Goal: Browse casually: Explore the website without a specific task or goal

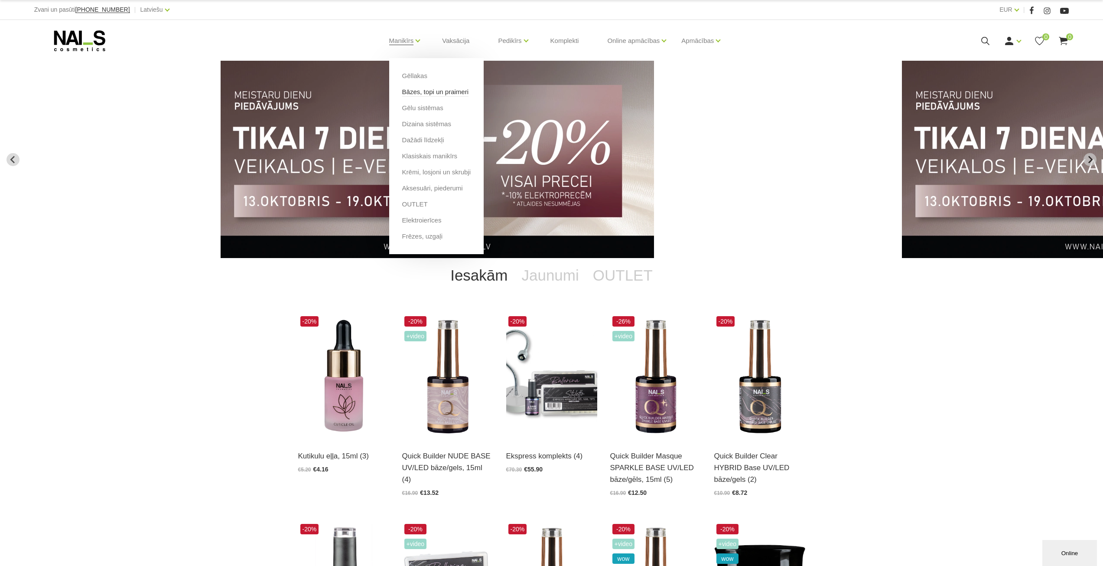
click at [420, 92] on link "Bāzes, topi un praimeri" at bounding box center [435, 92] width 66 height 10
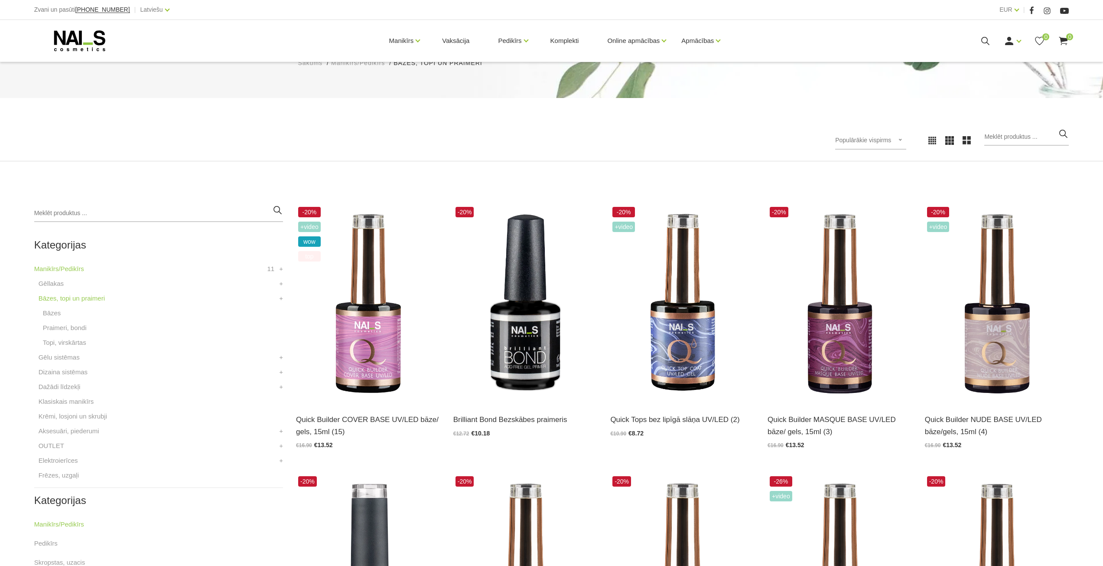
scroll to position [130, 0]
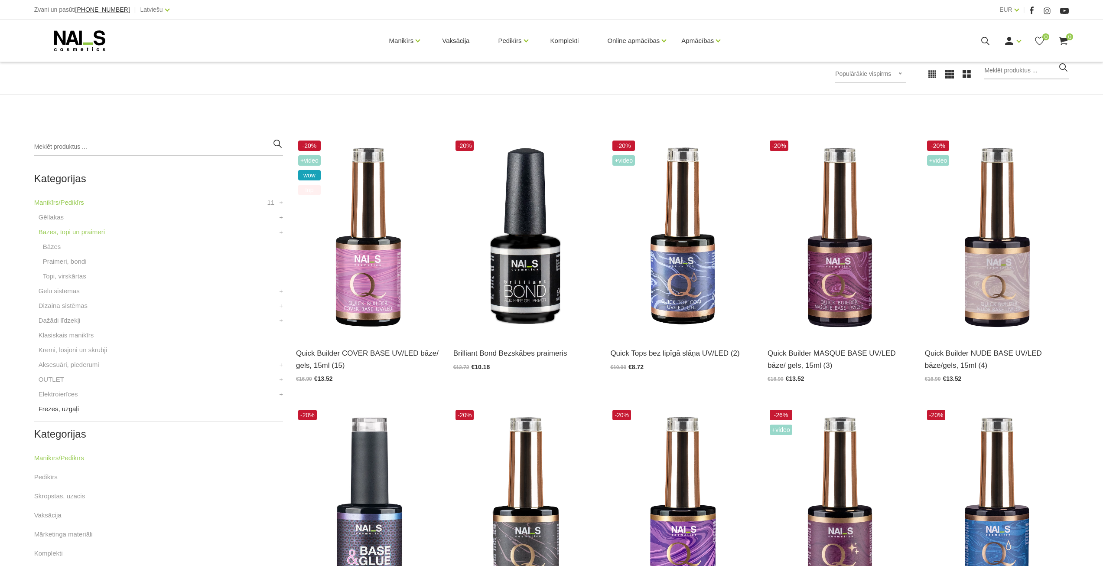
click at [73, 408] on link "Frēzes, uzgaļi" at bounding box center [59, 408] width 40 height 10
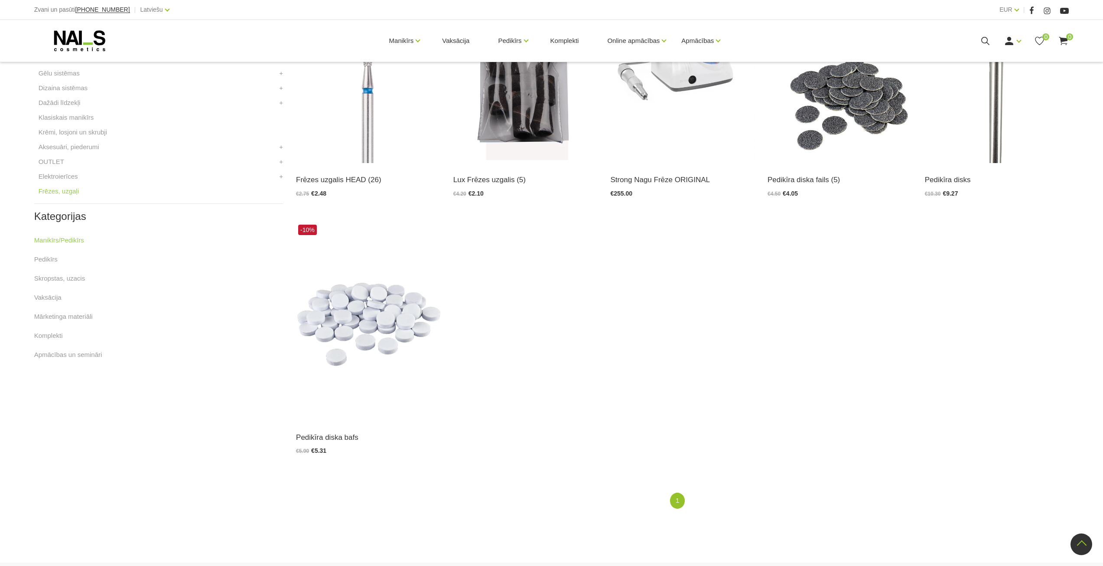
scroll to position [43, 0]
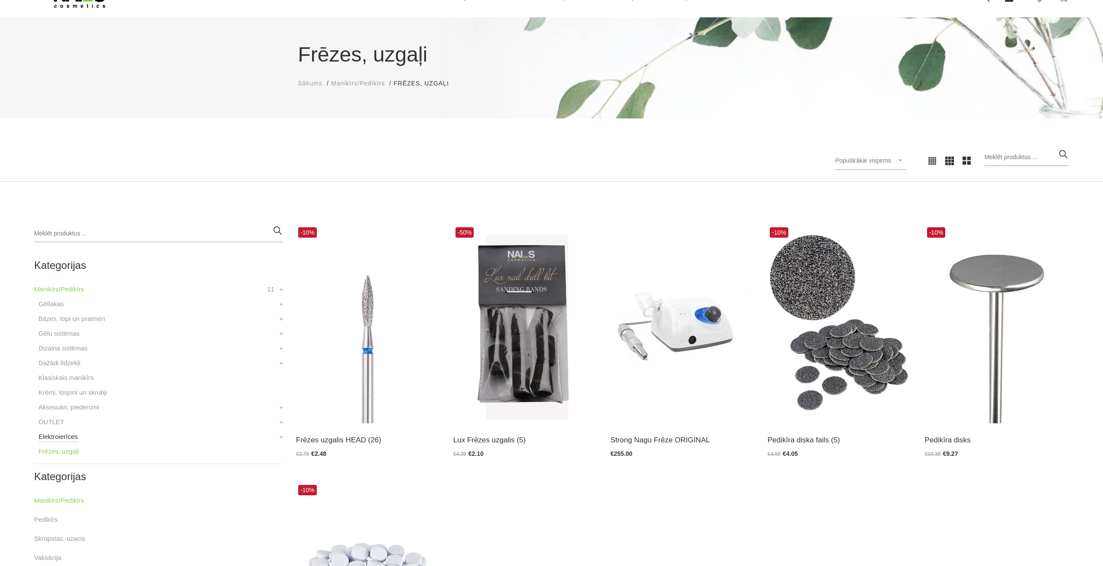
click at [59, 438] on link "Elektroierīces" at bounding box center [58, 436] width 39 height 10
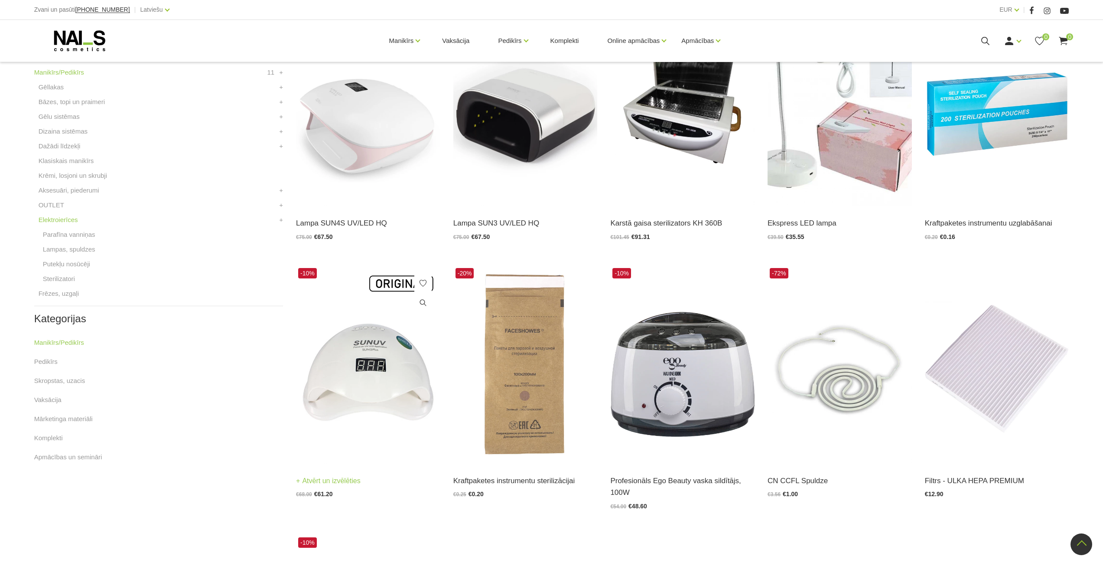
scroll to position [217, 0]
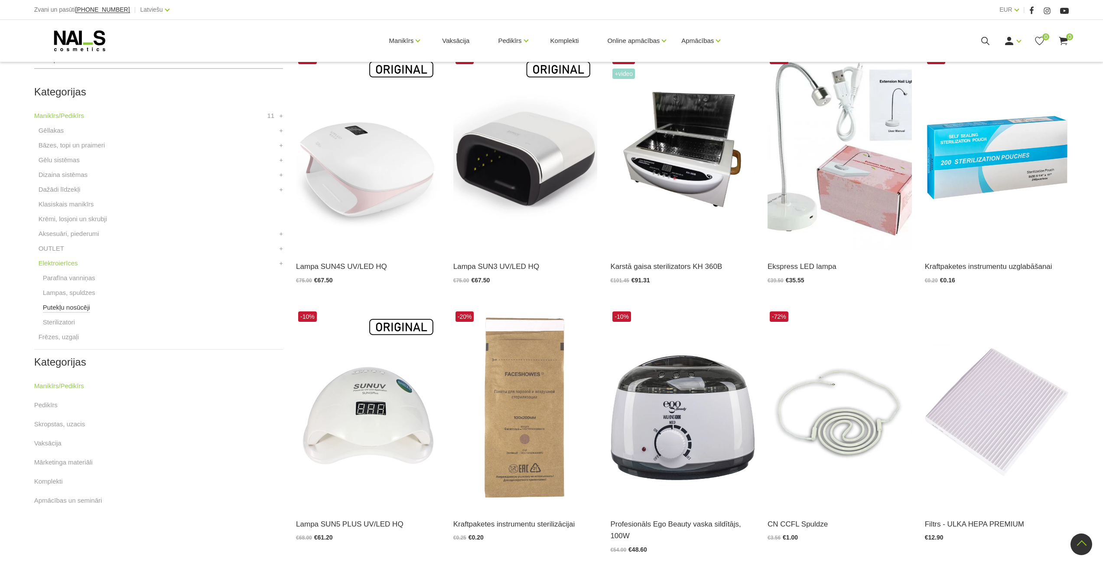
click at [62, 308] on link "Putekļu nosūcēji" at bounding box center [66, 307] width 47 height 10
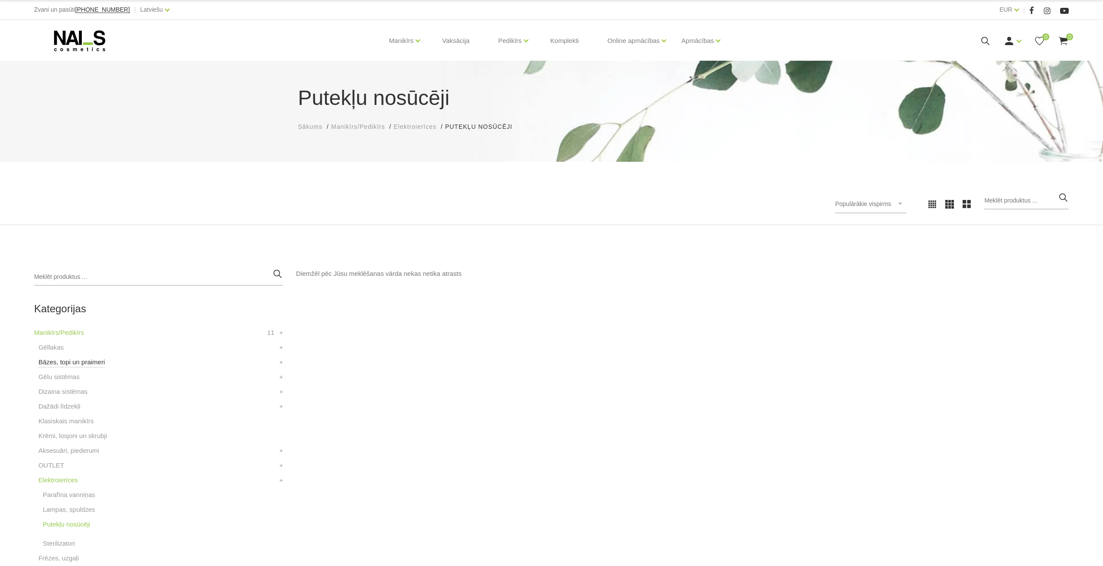
click at [81, 363] on link "Bāzes, topi un praimeri" at bounding box center [72, 362] width 66 height 10
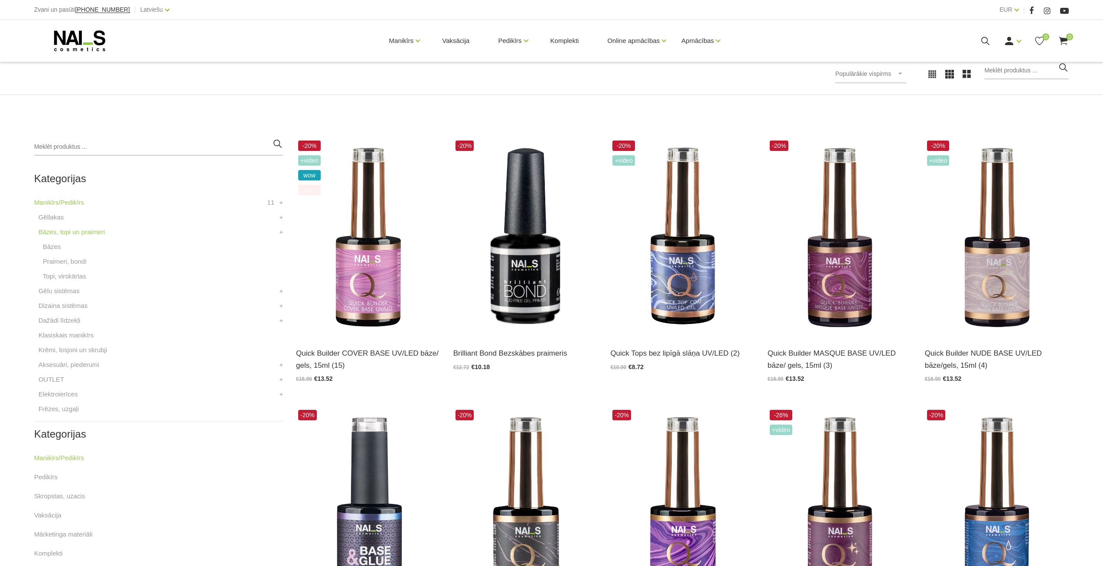
scroll to position [260, 0]
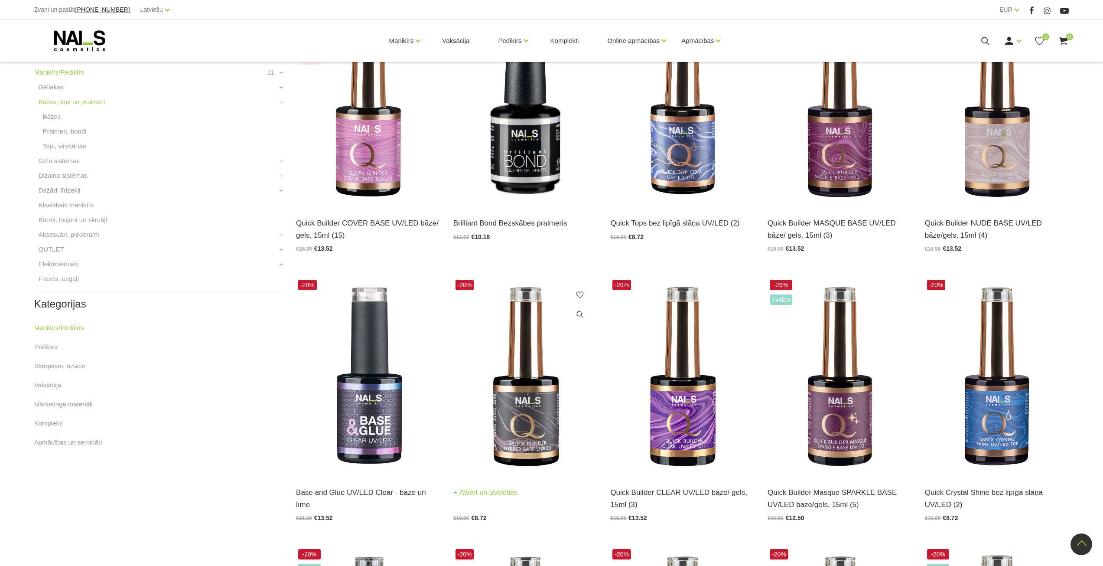
click at [530, 428] on img at bounding box center [525, 376] width 144 height 198
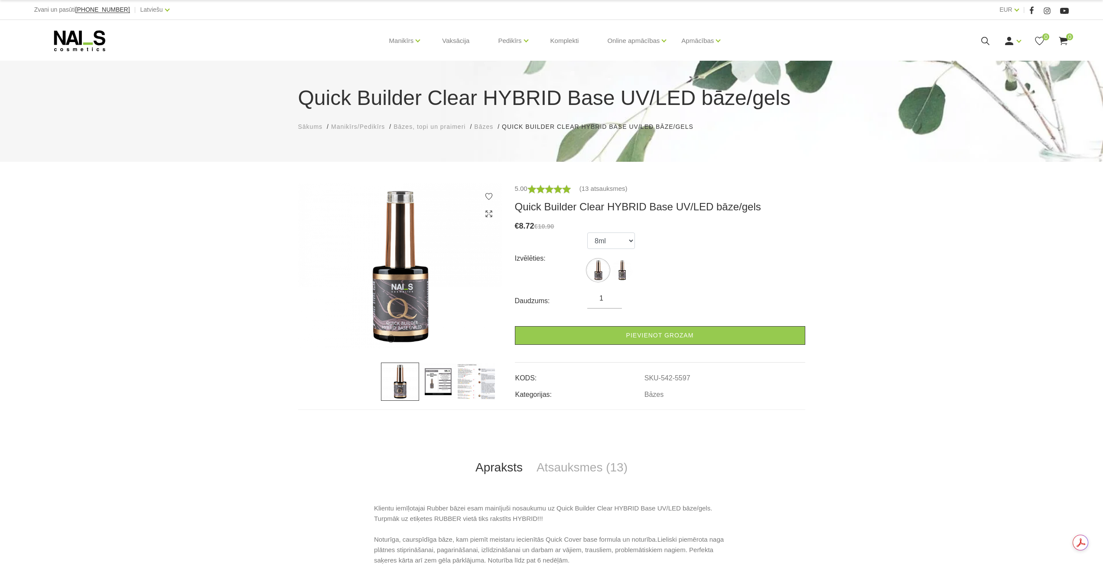
click at [440, 384] on img at bounding box center [438, 381] width 38 height 38
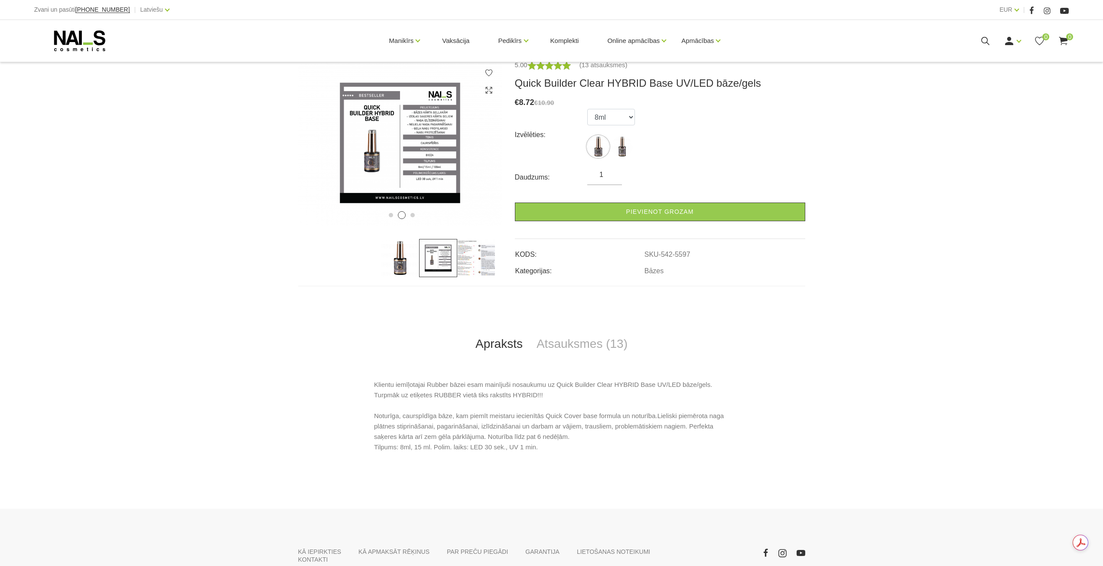
scroll to position [130, 0]
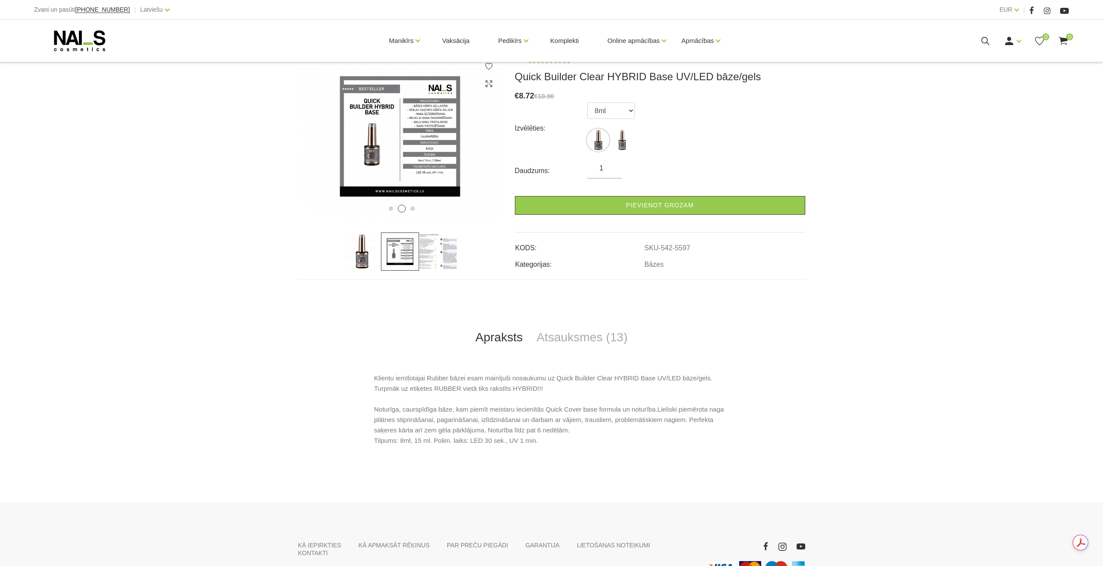
click at [451, 254] on img at bounding box center [438, 251] width 38 height 38
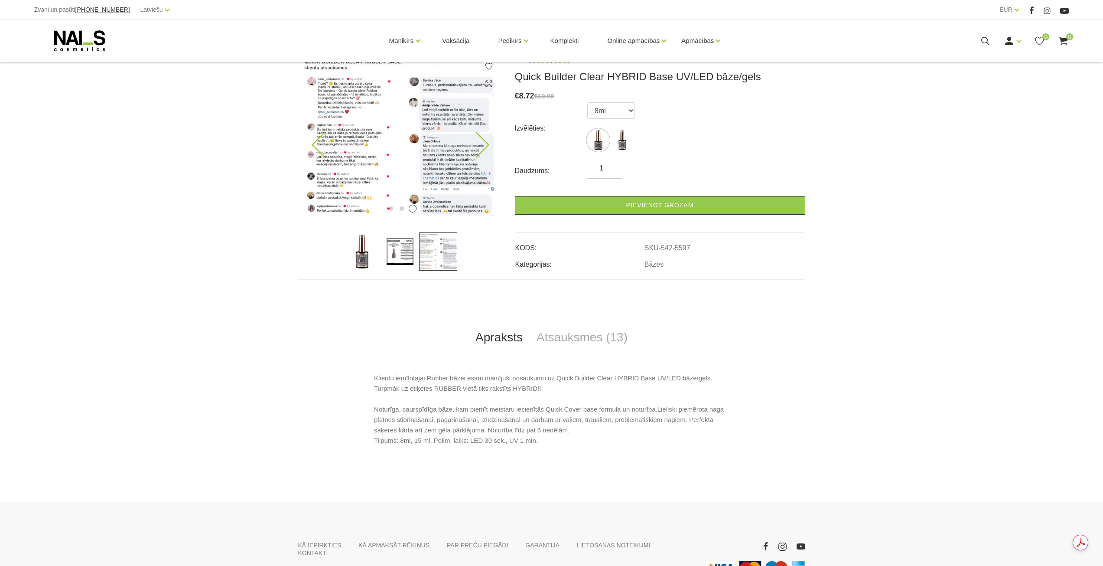
click at [402, 161] on img at bounding box center [400, 136] width 204 height 166
click at [490, 85] on use at bounding box center [488, 83] width 7 height 7
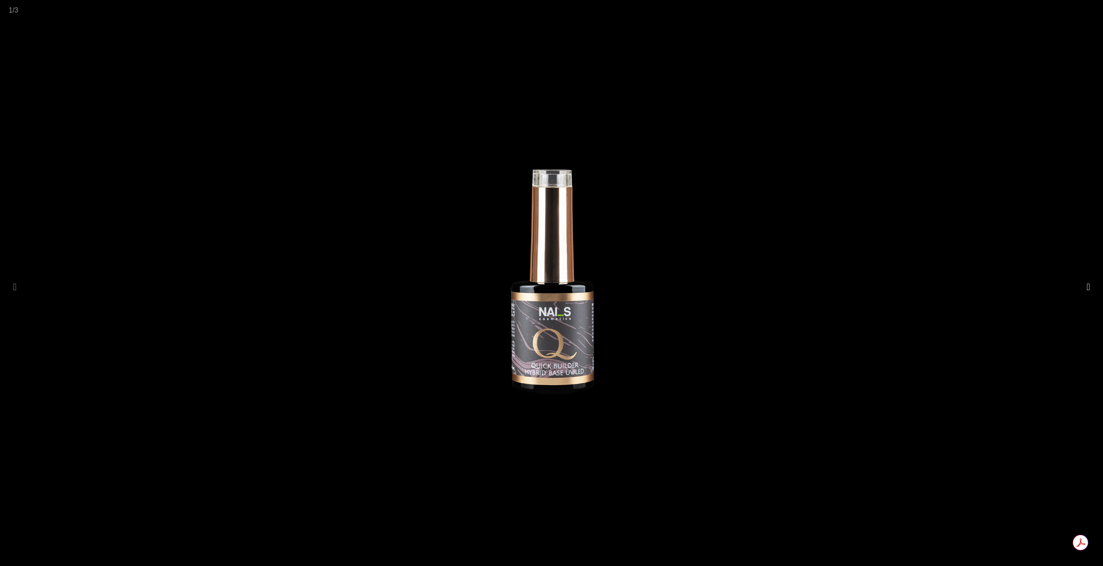
click at [1084, 286] on button at bounding box center [1088, 287] width 12 height 17
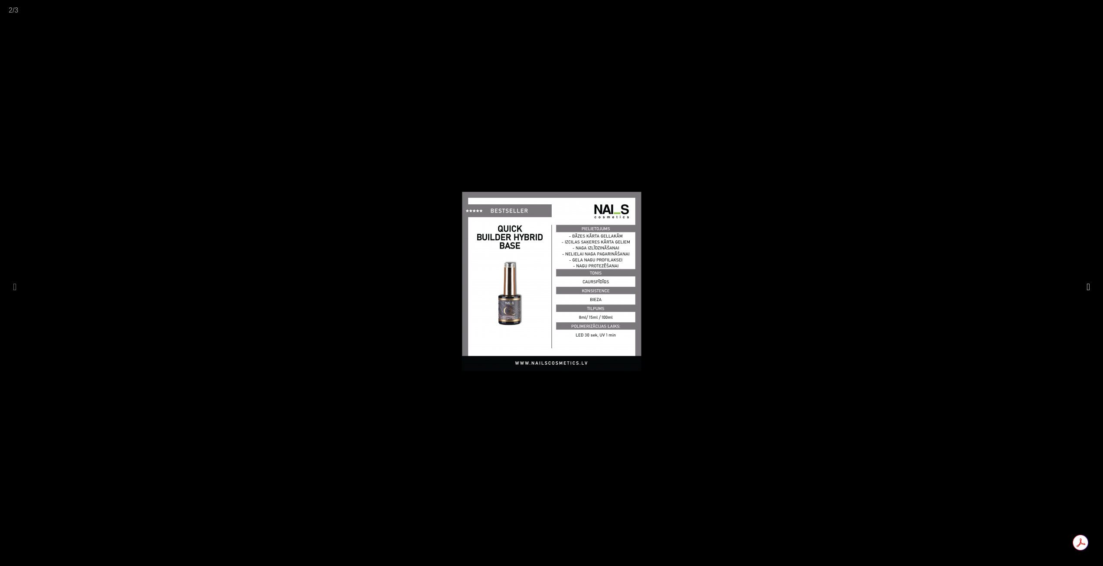
click at [1083, 286] on button at bounding box center [1088, 287] width 12 height 17
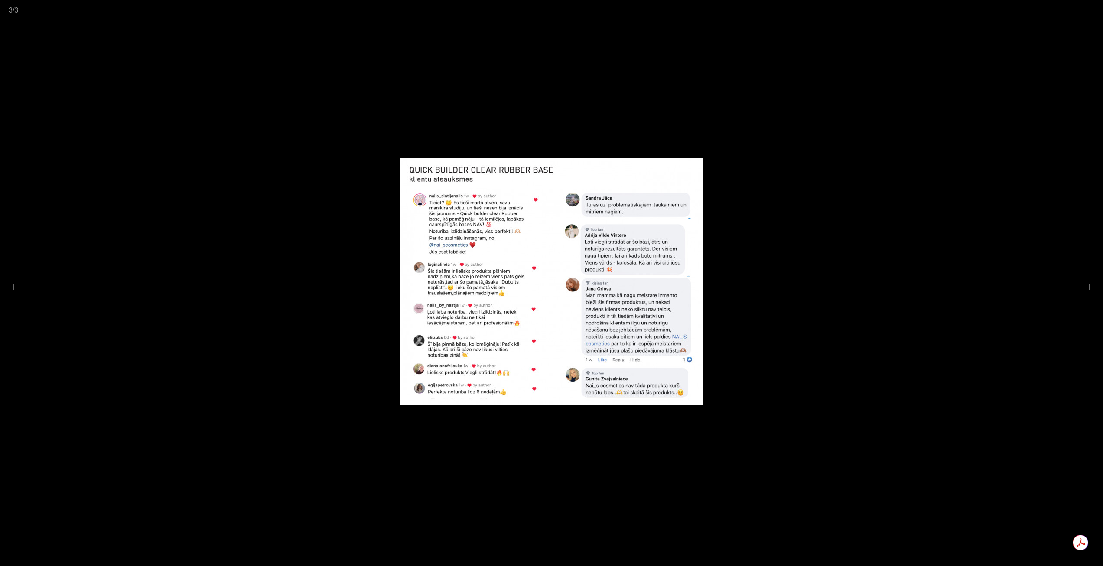
drag, startPoint x: 606, startPoint y: 132, endPoint x: 577, endPoint y: 106, distance: 38.7
click at [607, 132] on div at bounding box center [551, 283] width 1103 height 566
click at [1043, 426] on div at bounding box center [551, 283] width 1103 height 566
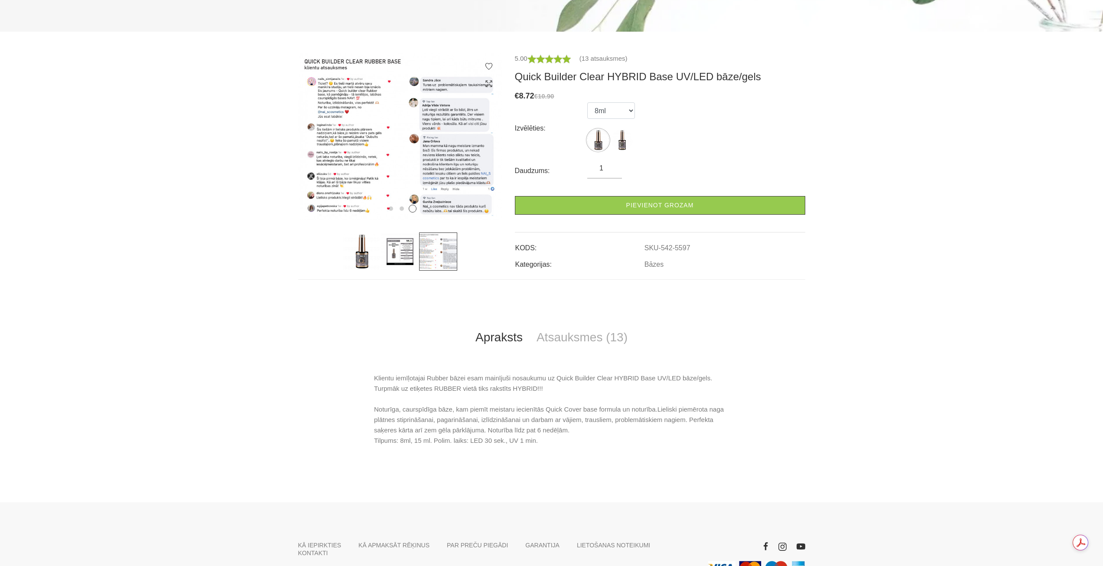
scroll to position [0, 0]
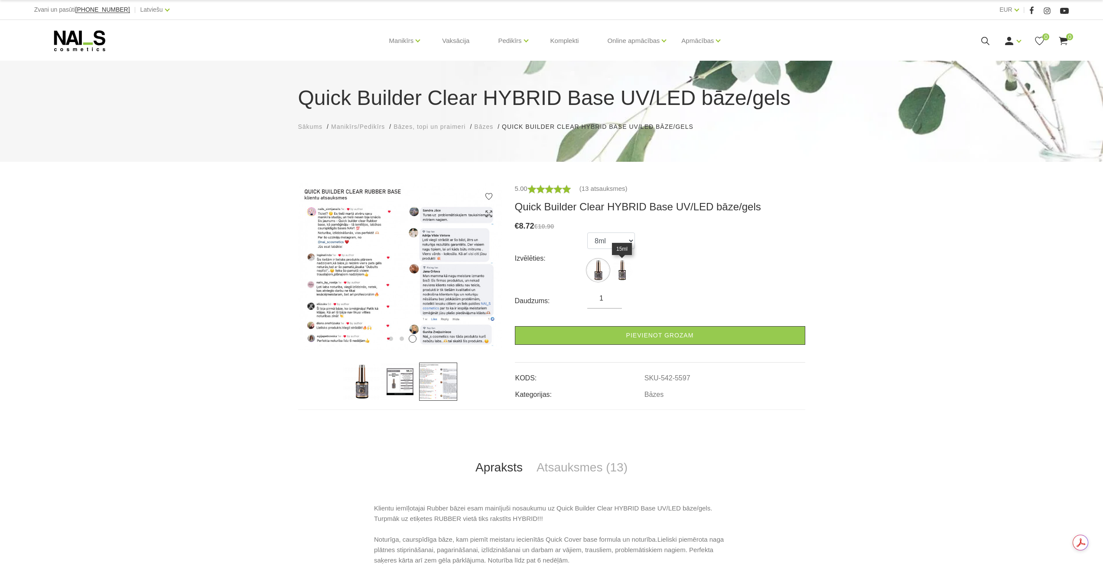
click at [621, 275] on img at bounding box center [622, 270] width 22 height 22
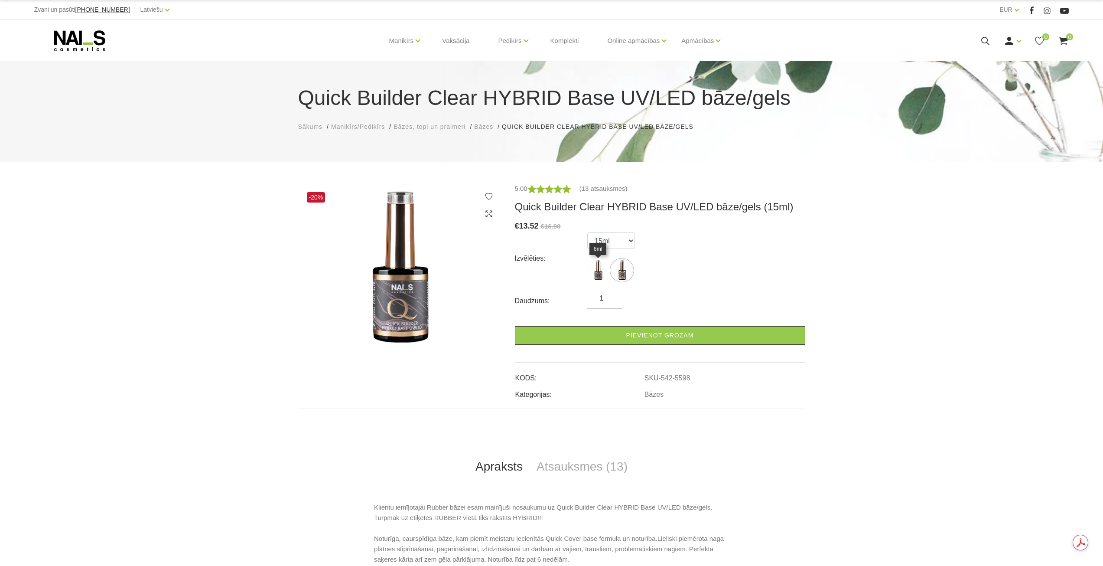
click at [601, 274] on img at bounding box center [598, 270] width 22 height 22
click at [627, 265] on img at bounding box center [622, 270] width 22 height 22
select select "5598"
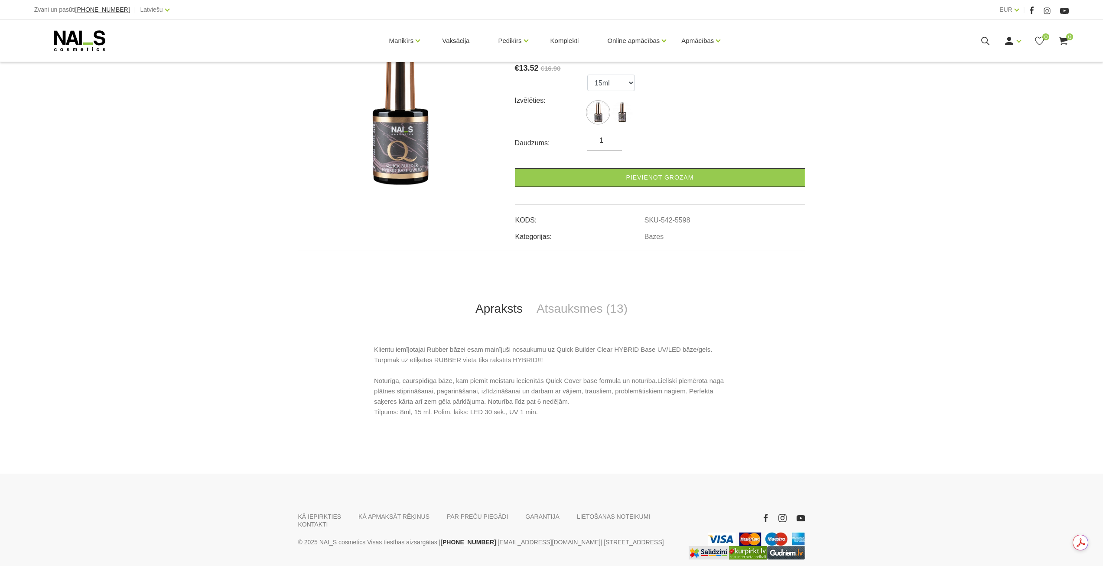
scroll to position [205, 0]
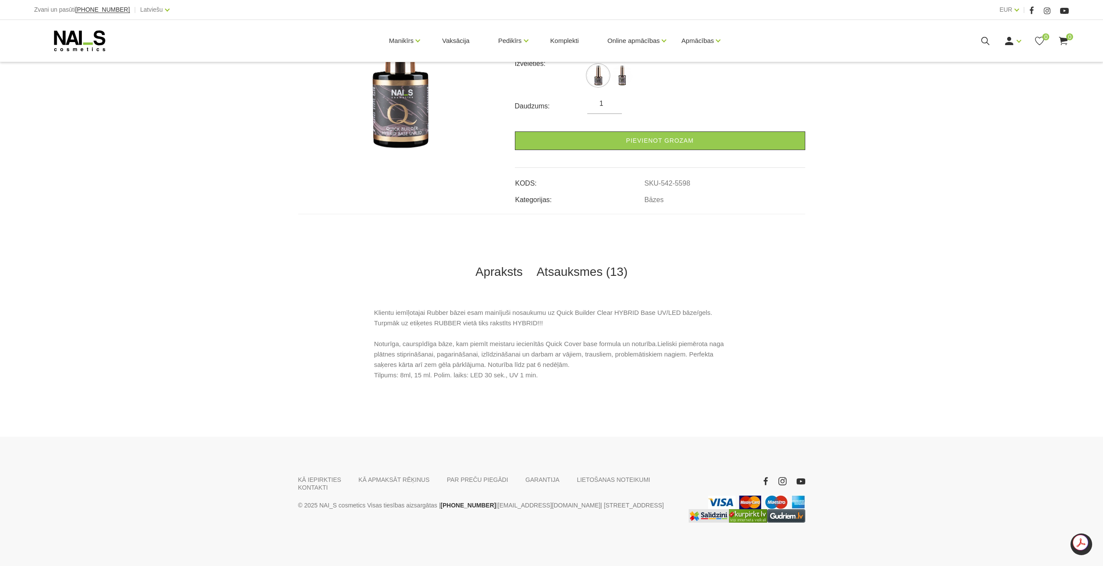
click at [576, 261] on link "Atsauksmes (13)" at bounding box center [582, 271] width 105 height 29
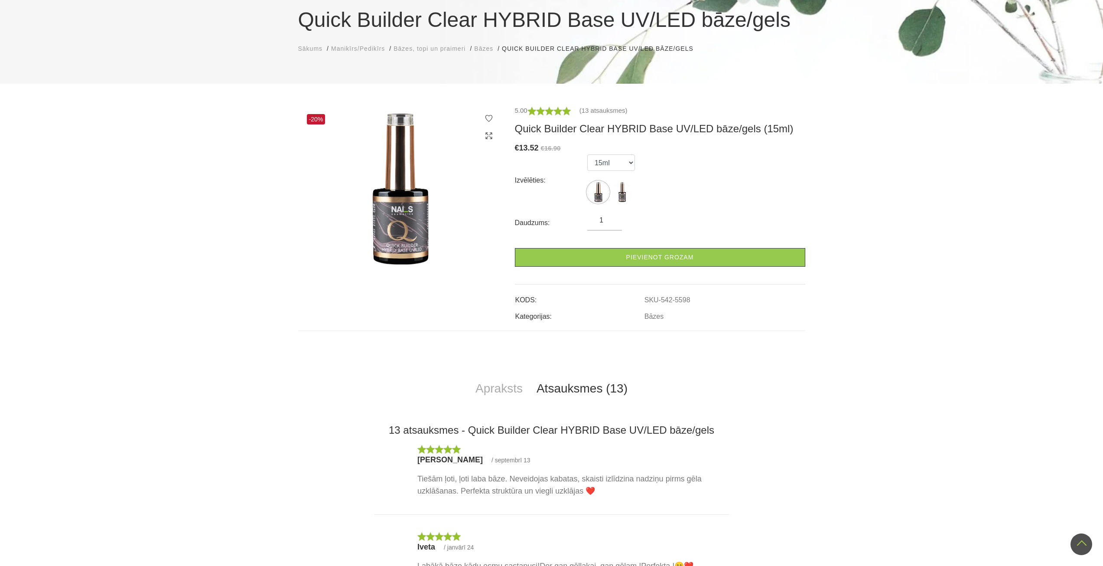
scroll to position [0, 0]
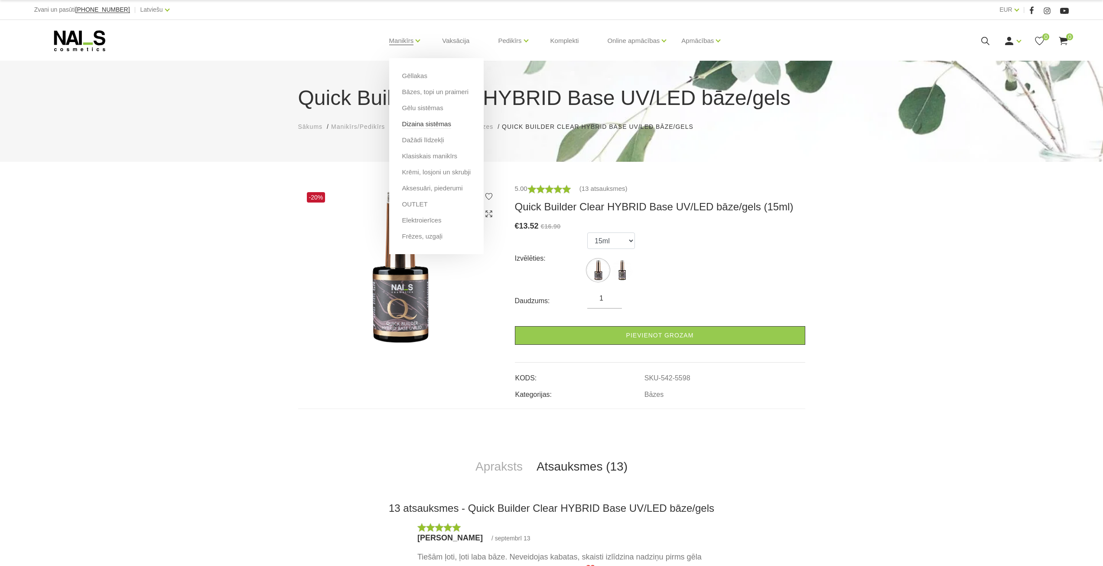
click at [430, 126] on link "Dizaina sistēmas" at bounding box center [426, 124] width 49 height 10
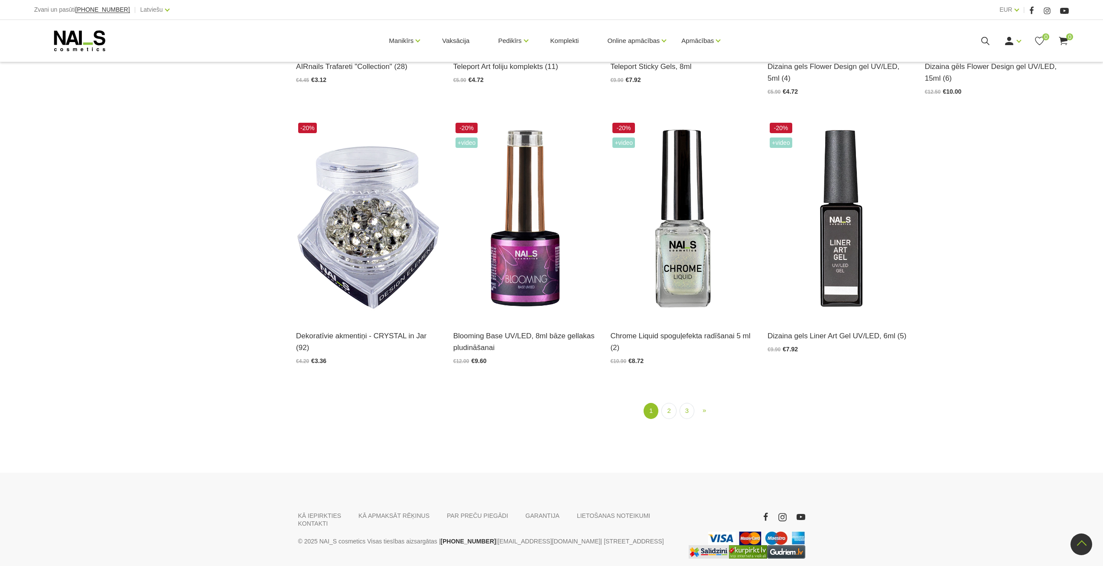
scroll to position [1213, 0]
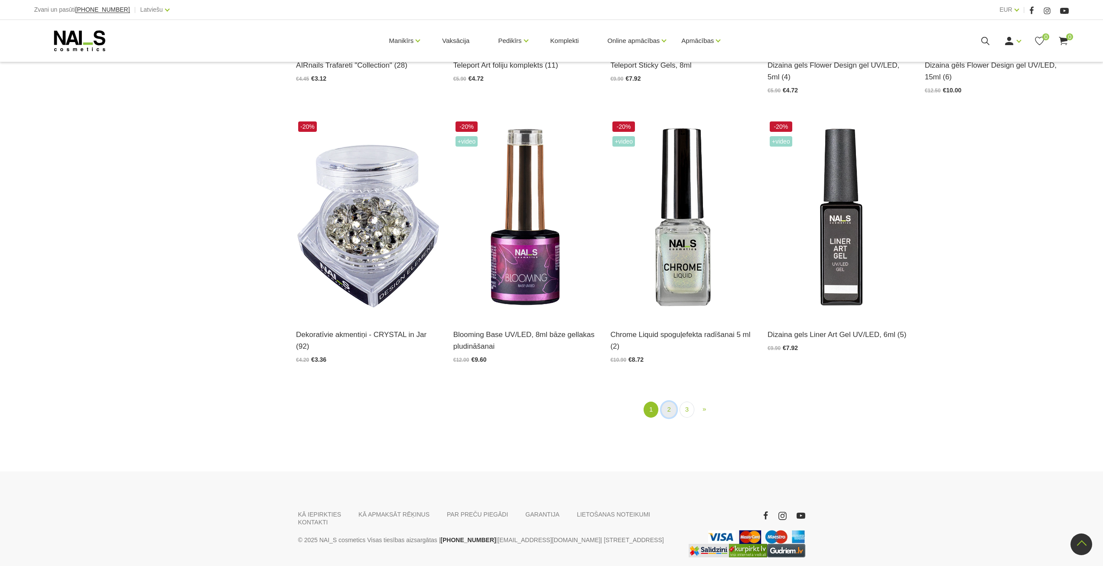
click at [671, 415] on link "2" at bounding box center [668, 409] width 15 height 16
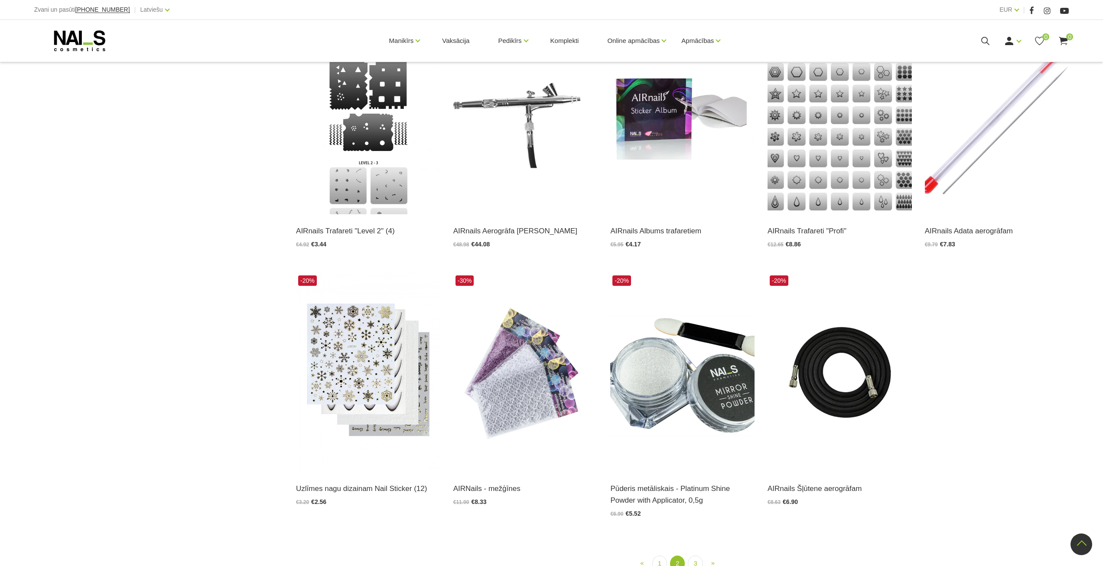
scroll to position [1217, 0]
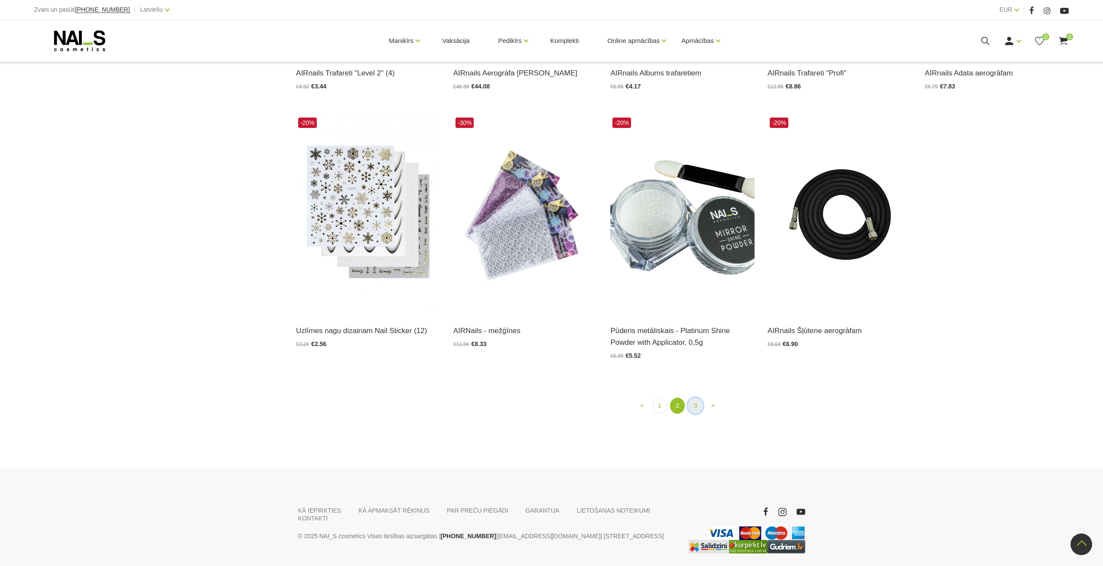
click at [698, 397] on link "3" at bounding box center [695, 405] width 15 height 16
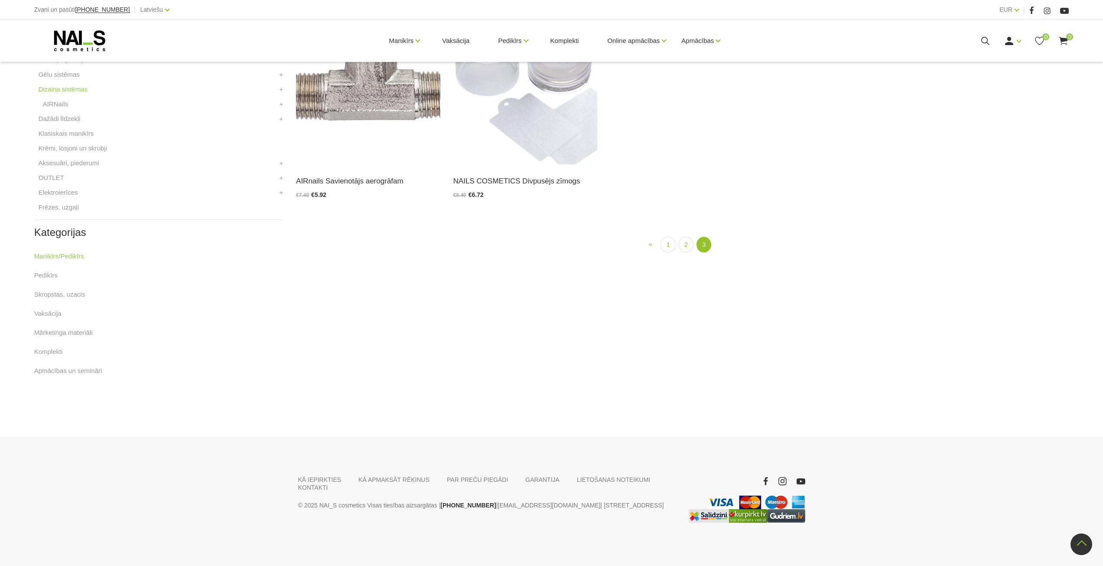
scroll to position [177, 0]
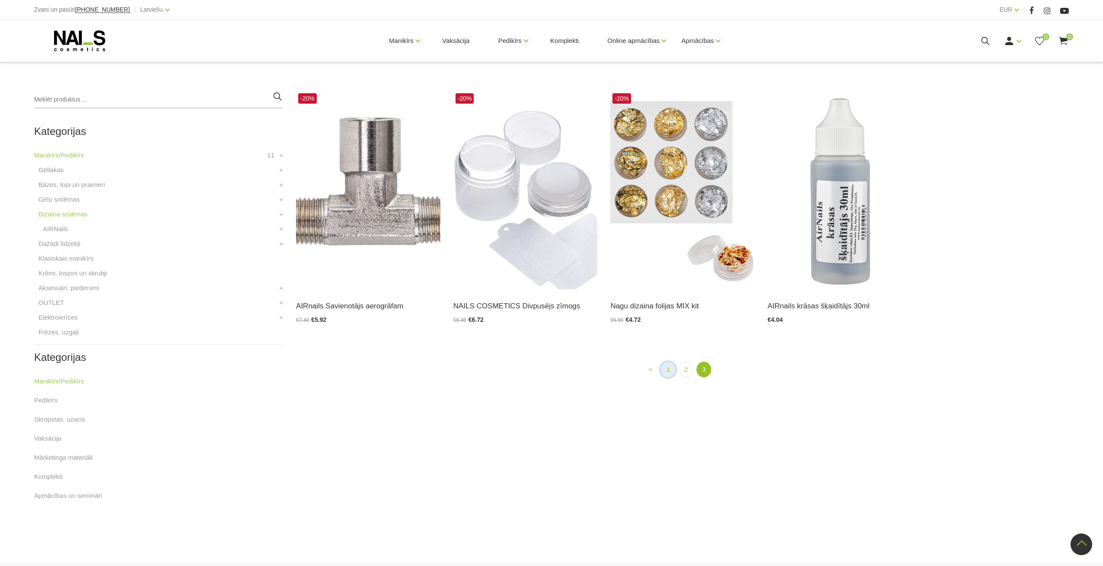
click at [667, 367] on link "1" at bounding box center [667, 369] width 15 height 16
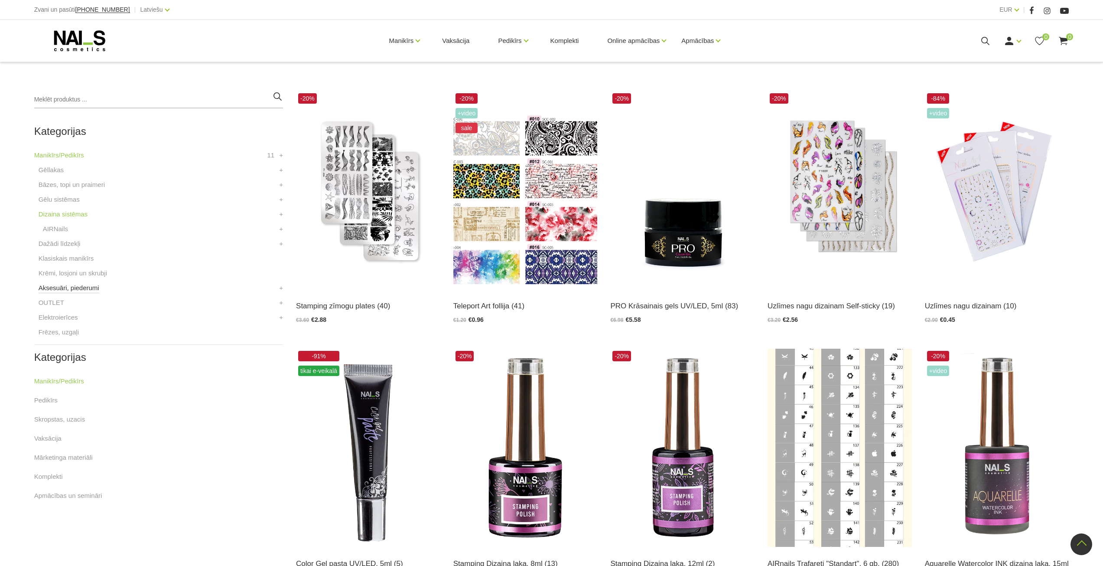
click at [62, 289] on link "Aksesuāri, piederumi" at bounding box center [69, 288] width 61 height 10
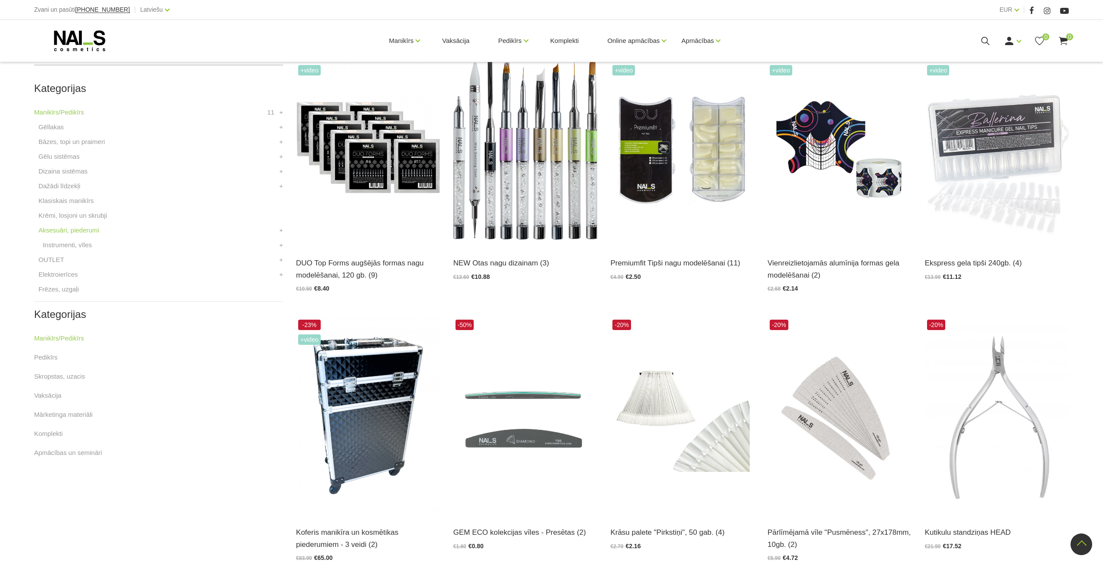
scroll to position [347, 0]
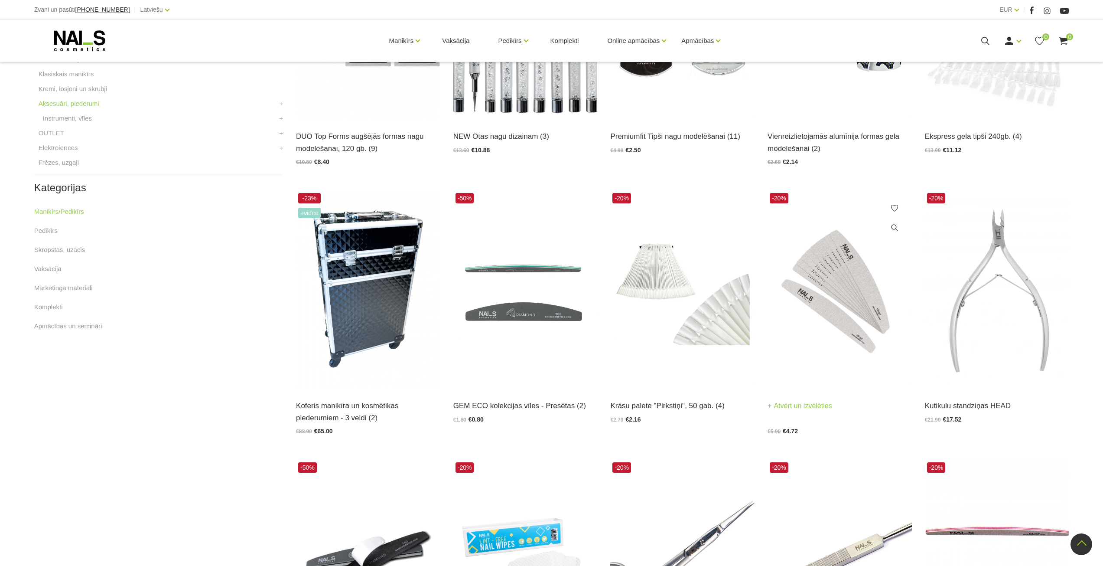
click at [832, 307] on img at bounding box center [839, 290] width 144 height 198
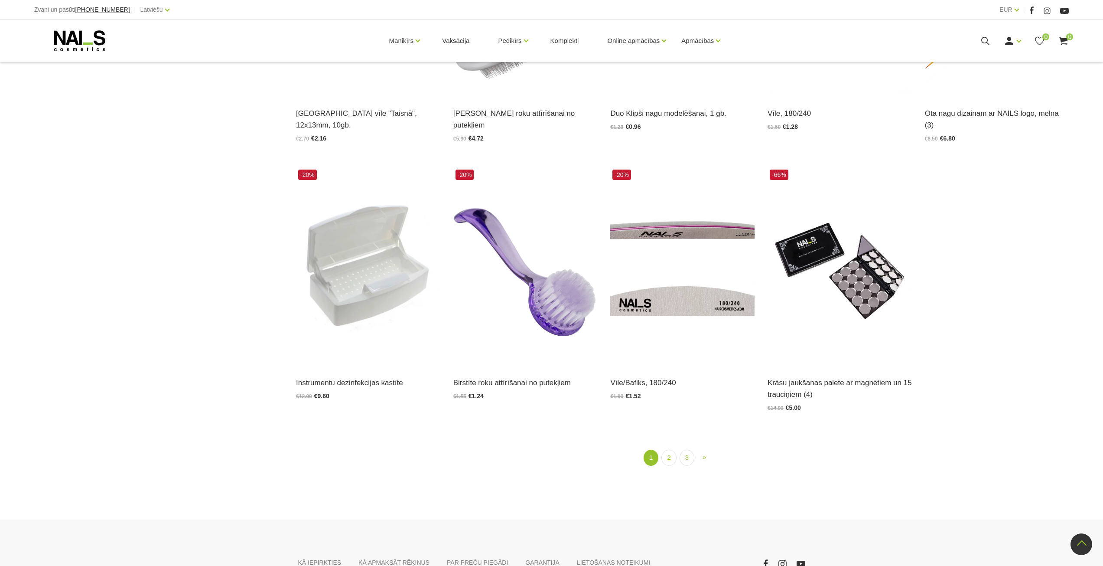
scroll to position [1236, 0]
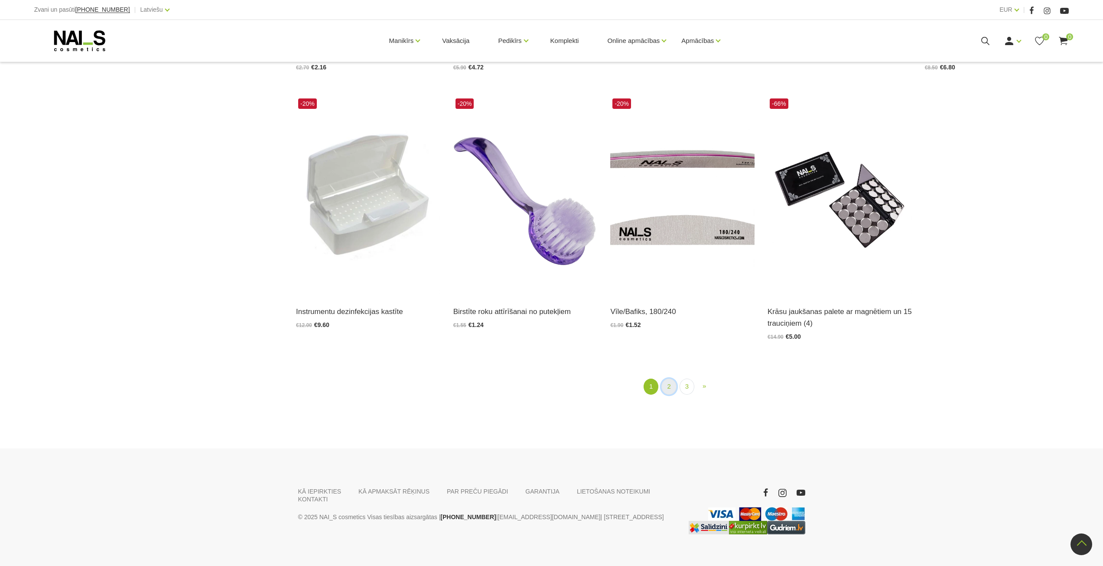
click at [669, 378] on link "2" at bounding box center [668, 386] width 15 height 16
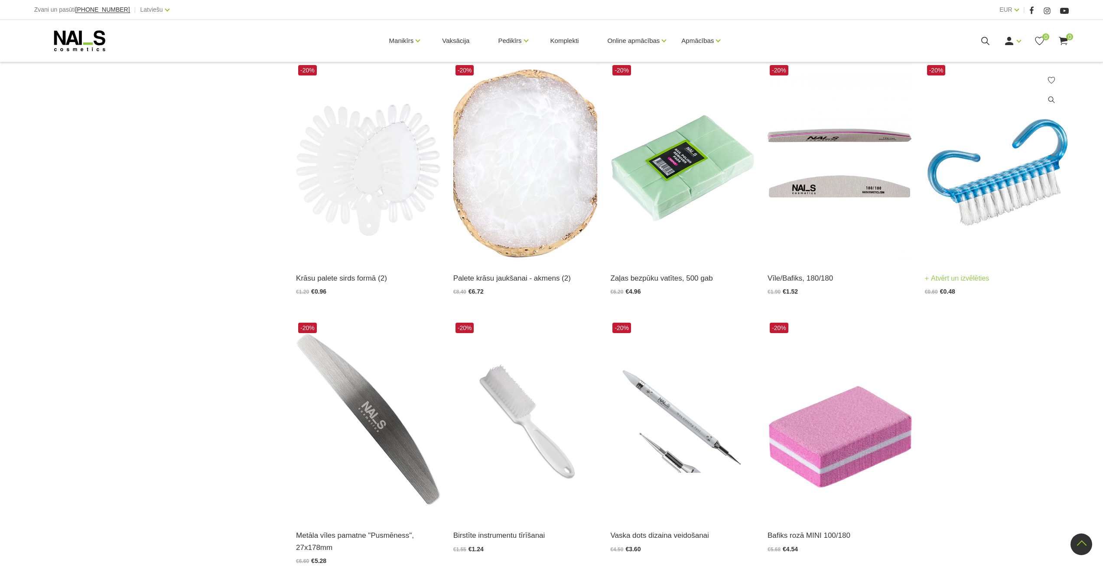
scroll to position [1174, 0]
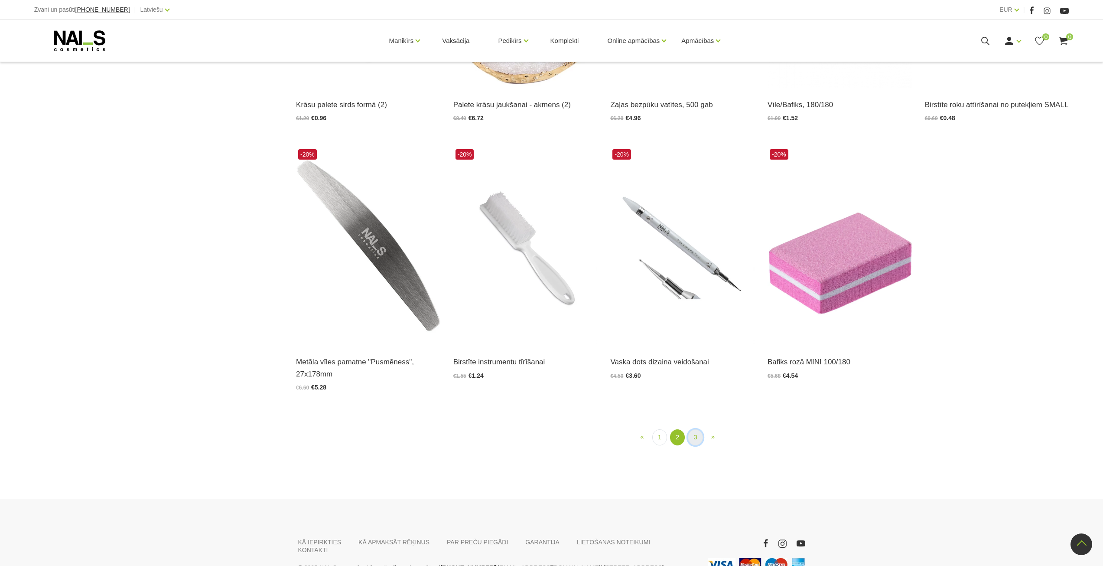
click at [696, 429] on link "3" at bounding box center [695, 437] width 15 height 16
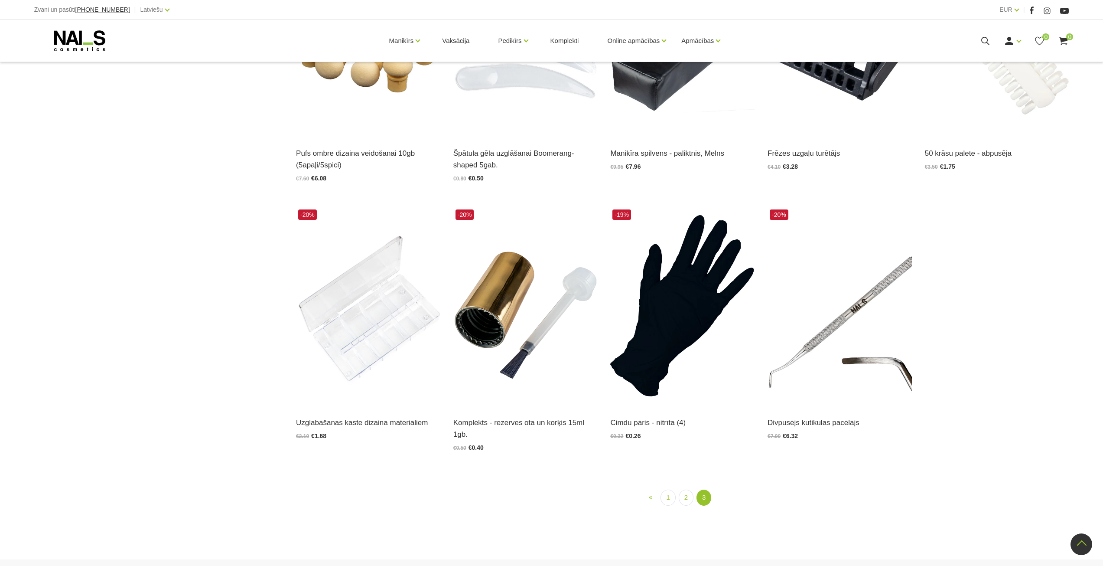
scroll to position [988, 0]
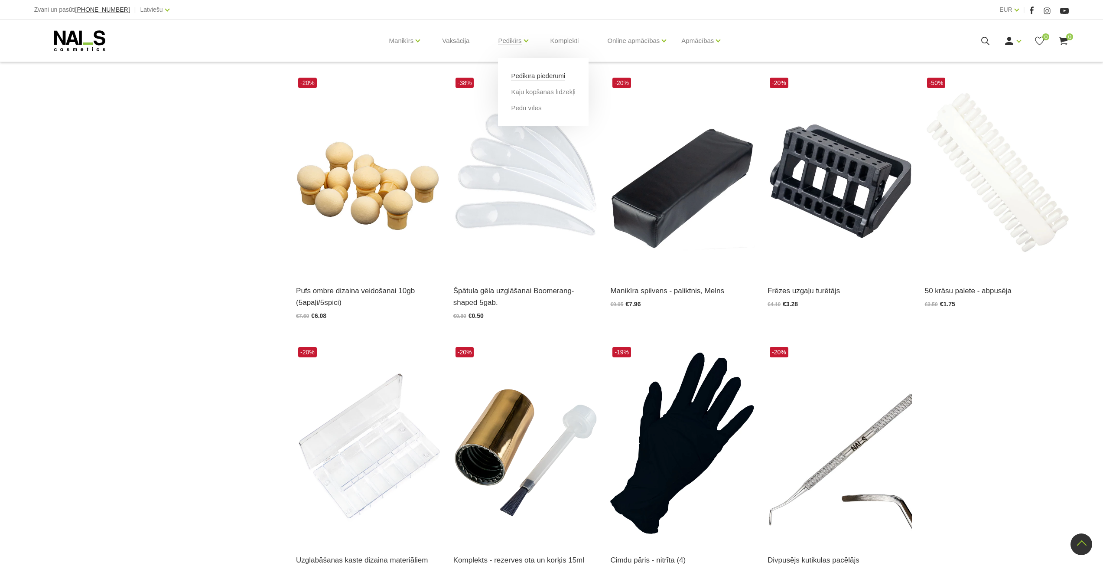
click at [522, 76] on link "Pedikīra piederumi" at bounding box center [538, 76] width 54 height 10
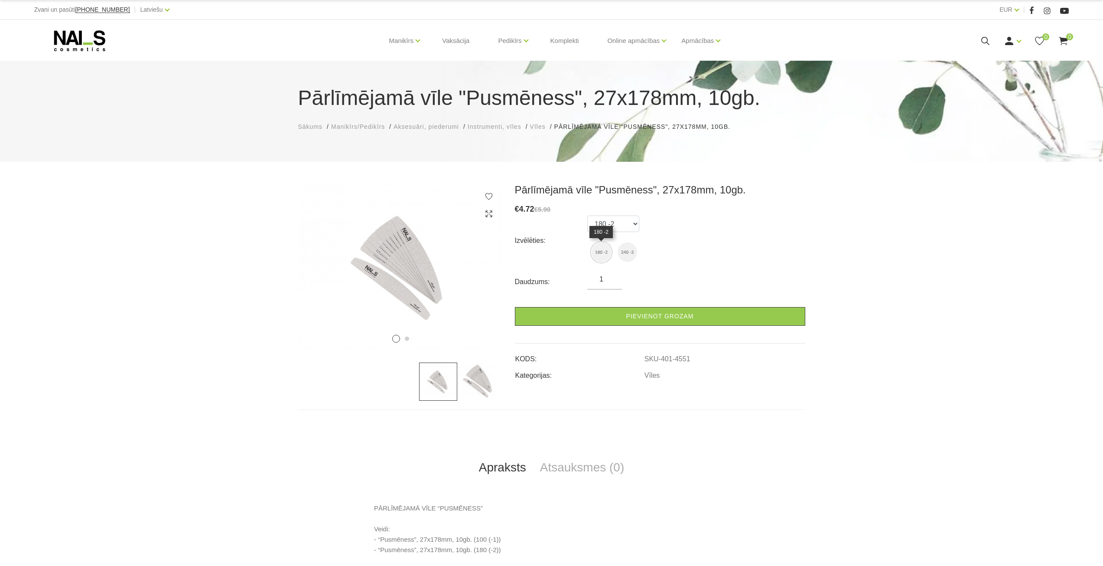
click at [599, 253] on img at bounding box center [602, 252] width 20 height 20
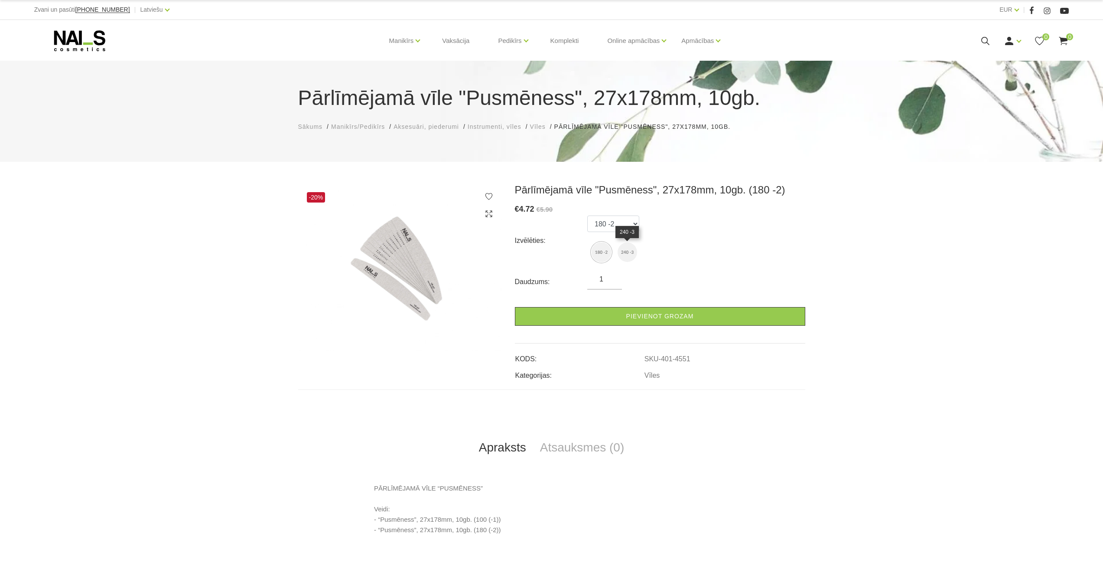
click at [628, 257] on img at bounding box center [628, 252] width 20 height 20
click at [601, 249] on img at bounding box center [602, 252] width 20 height 20
select select "4551"
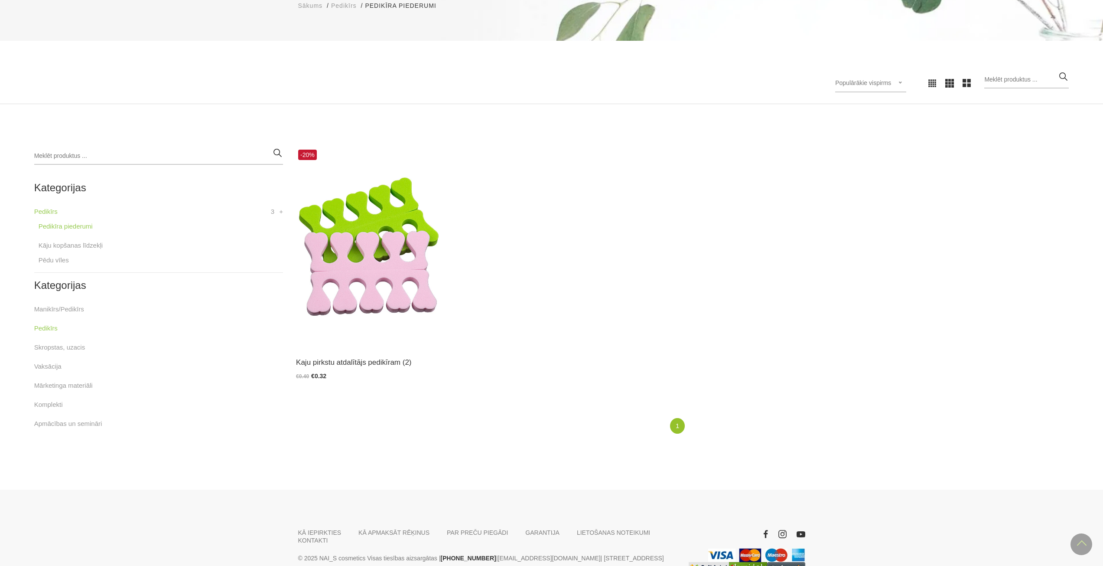
scroll to position [0, 0]
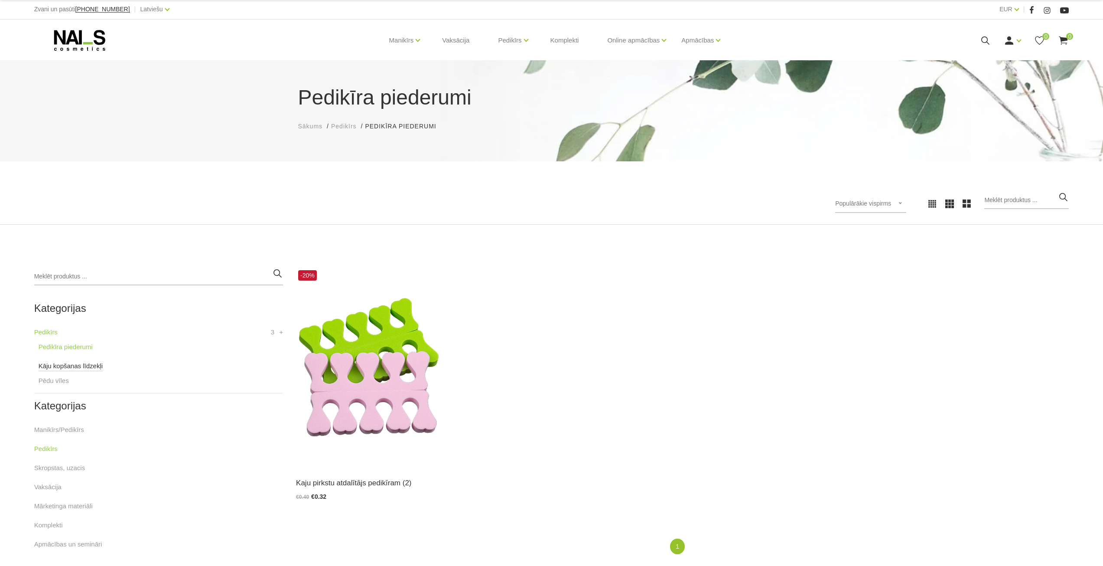
click at [67, 366] on link "Kāju kopšanas līdzekļi" at bounding box center [71, 366] width 64 height 10
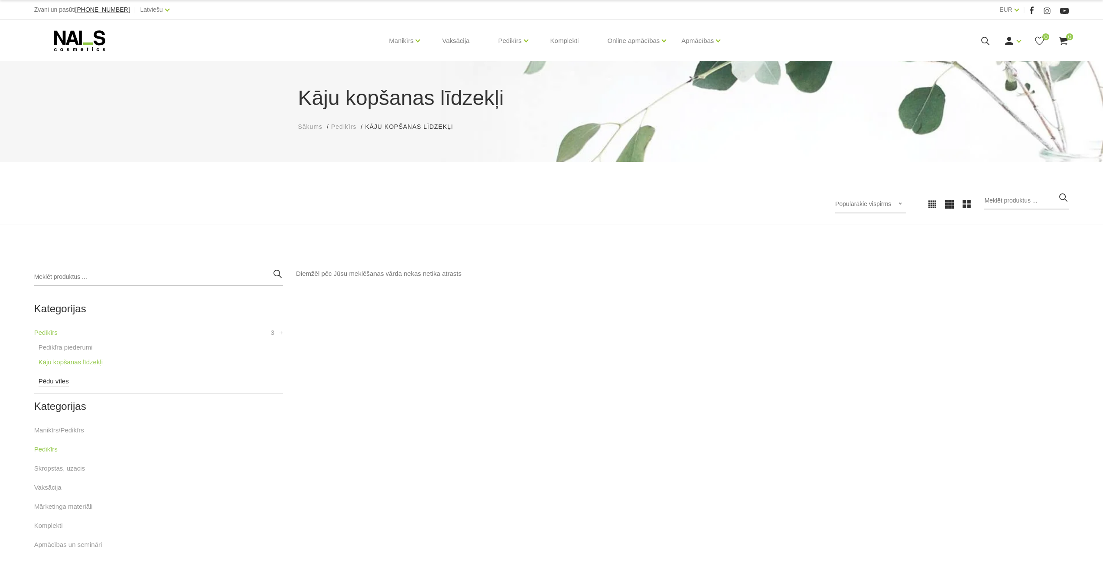
click at [55, 382] on link "Pēdu vīles" at bounding box center [54, 381] width 30 height 10
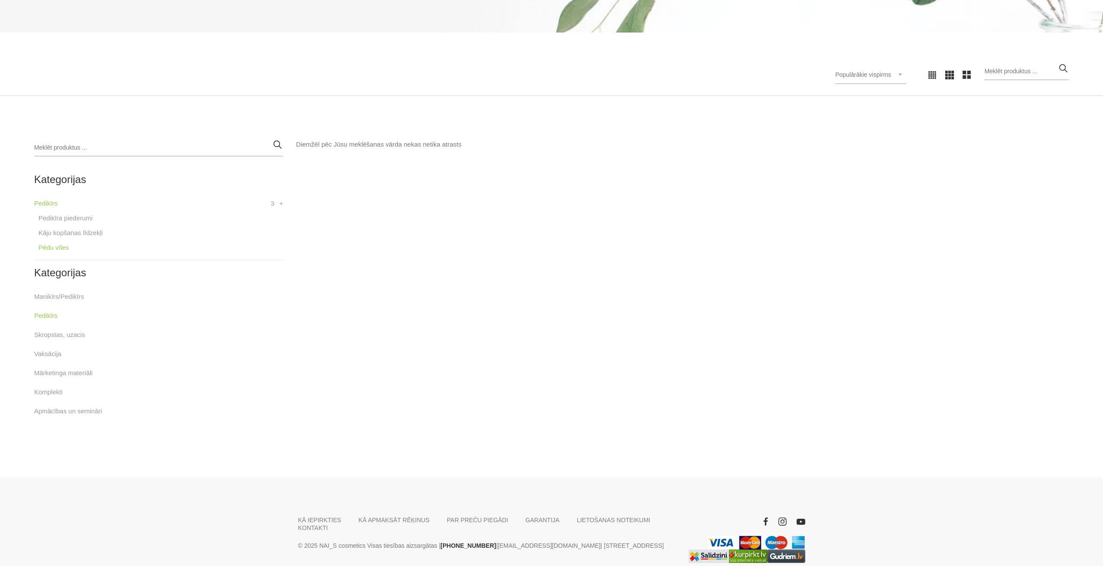
scroll to position [130, 0]
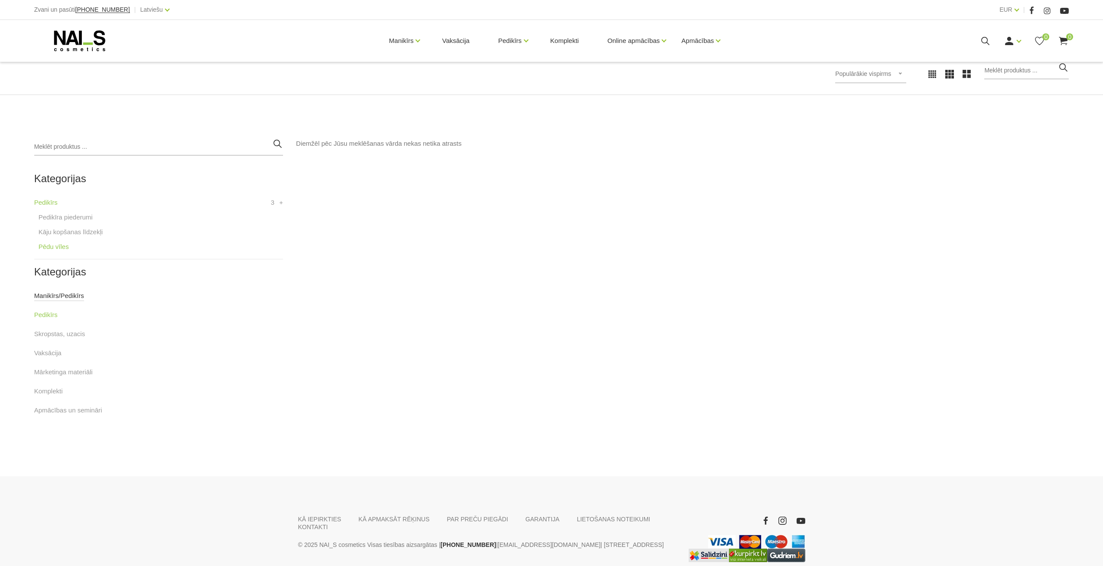
click at [66, 296] on link "Manikīrs/Pedikīrs" at bounding box center [59, 295] width 50 height 10
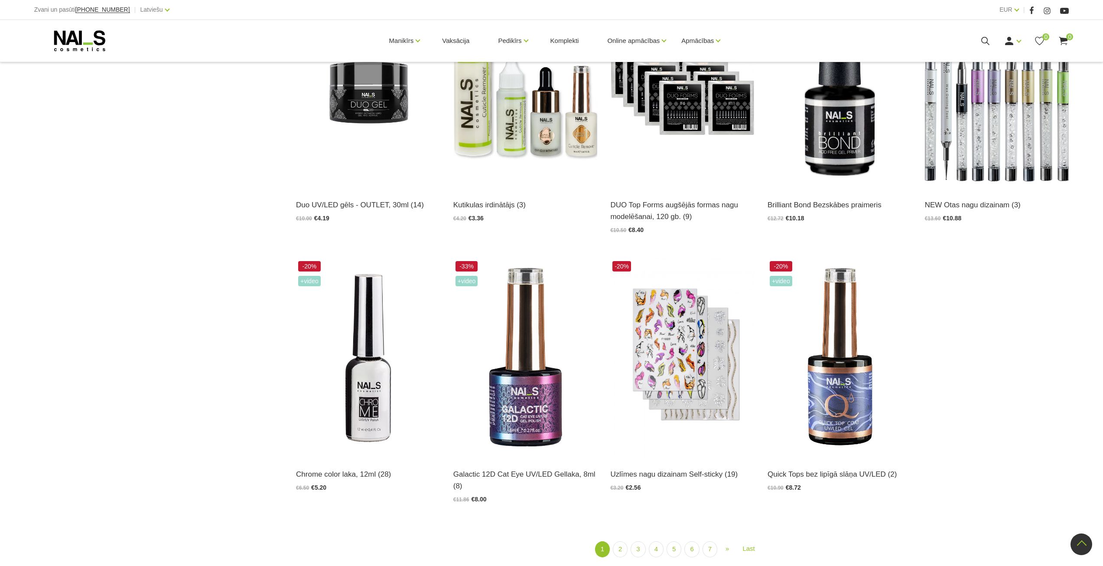
scroll to position [1213, 0]
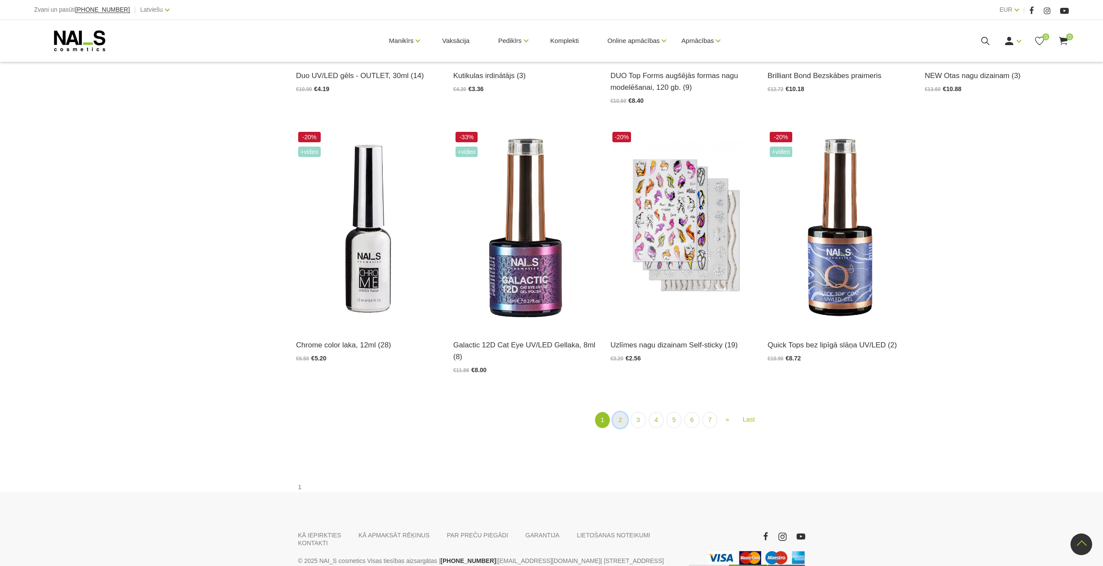
click at [620, 425] on link "2" at bounding box center [620, 420] width 15 height 16
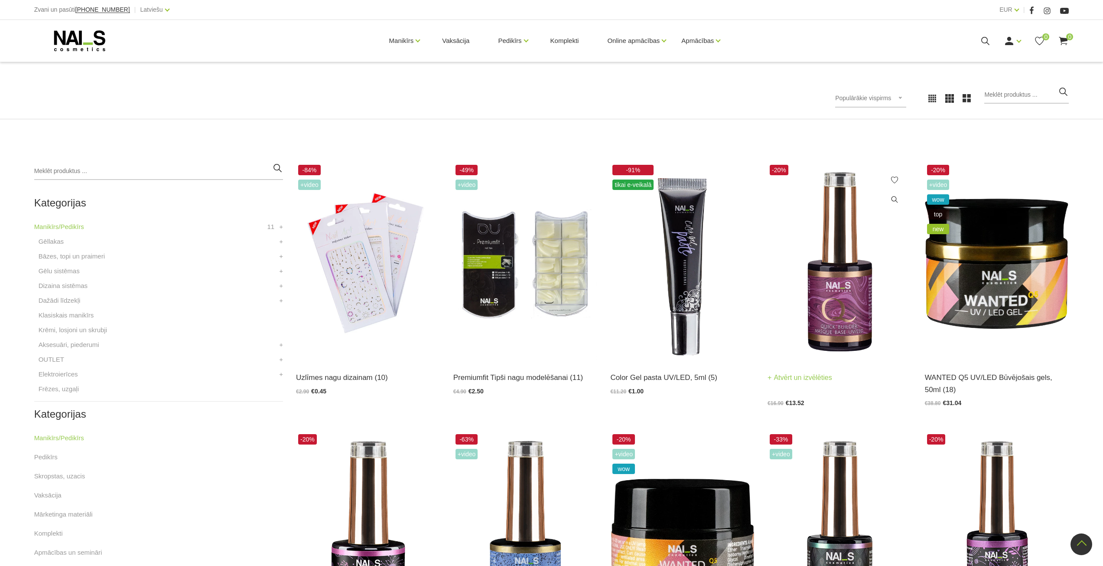
scroll to position [101, 0]
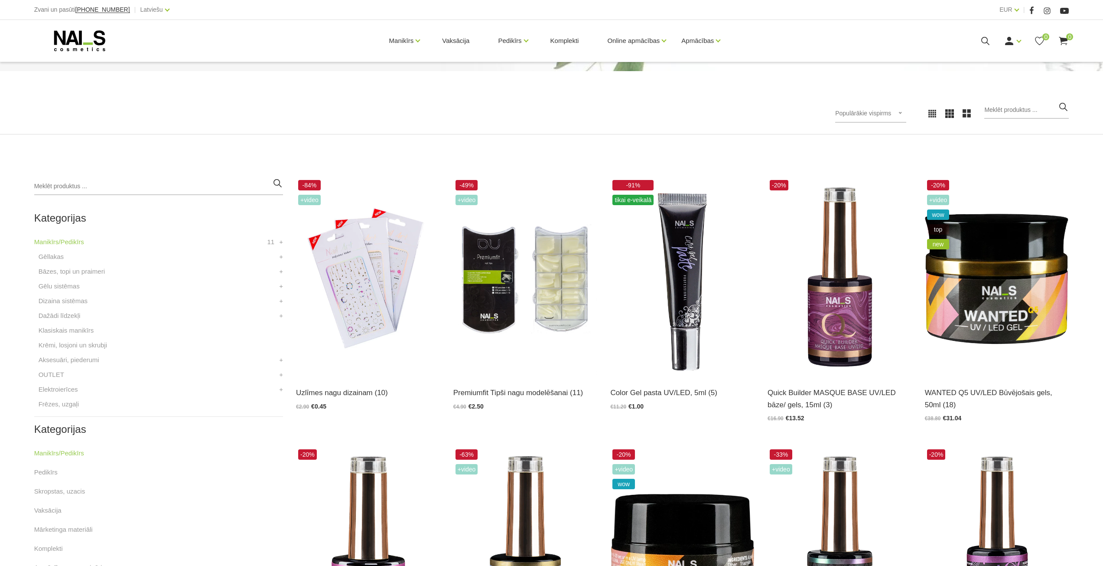
click at [905, 114] on div "Populārākie vispirms Populārākie vispirms Jaunumi Lētākais vispirms Dārgākais v…" at bounding box center [870, 113] width 71 height 18
click at [873, 171] on li "Lētākais vispirms" at bounding box center [879, 169] width 81 height 17
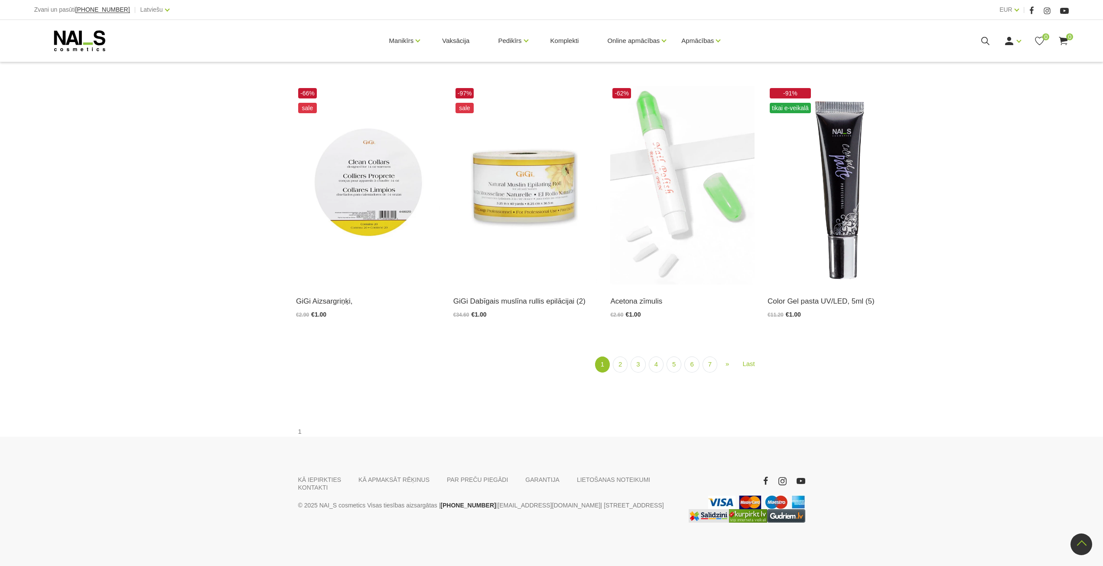
scroll to position [1228, 0]
click at [623, 372] on link "2" at bounding box center [620, 364] width 15 height 16
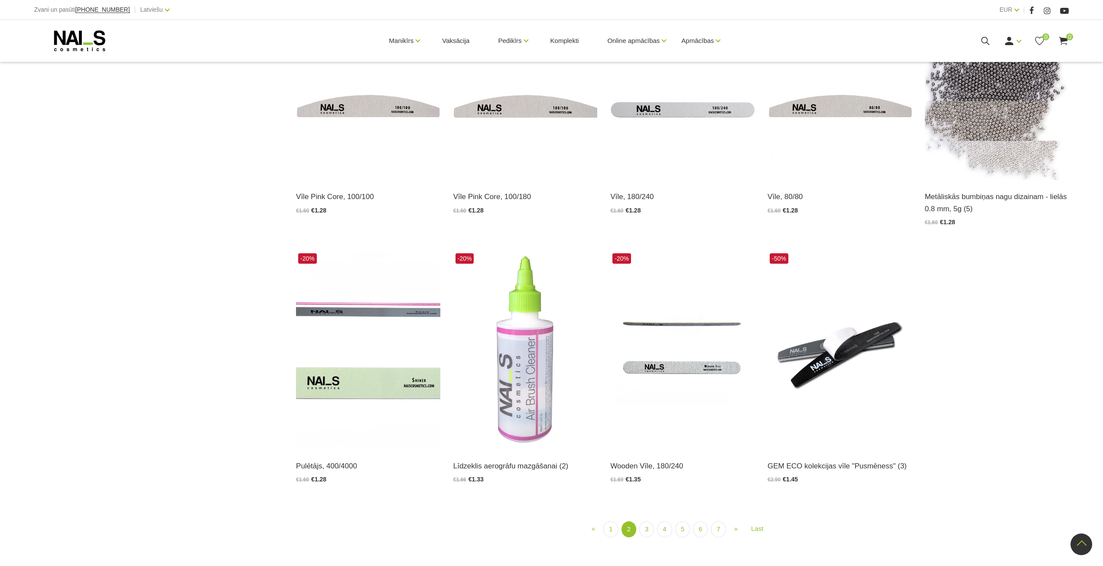
scroll to position [1141, 0]
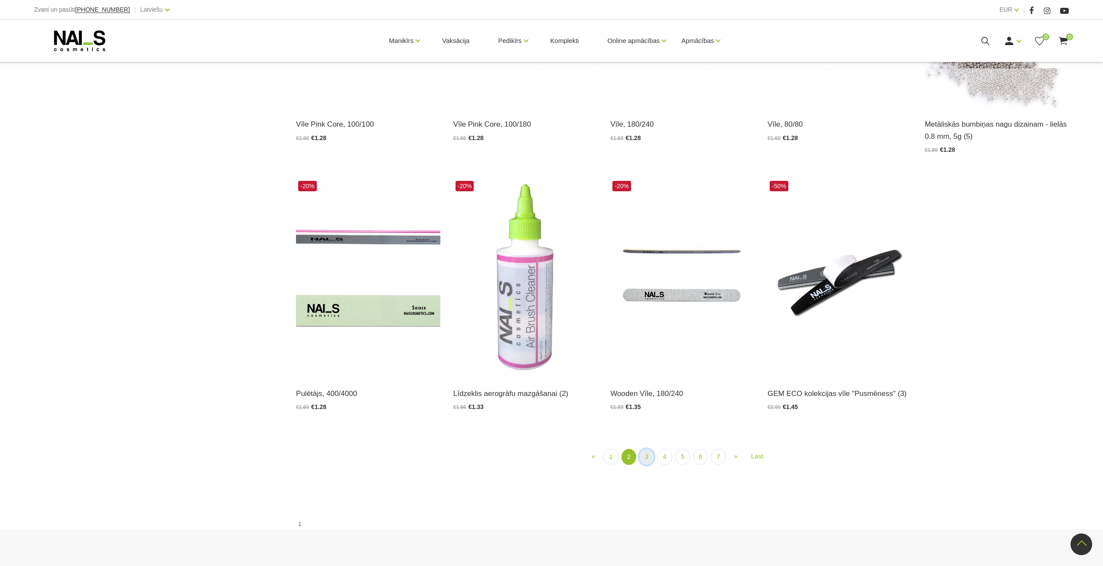
click at [650, 459] on link "3" at bounding box center [646, 457] width 15 height 16
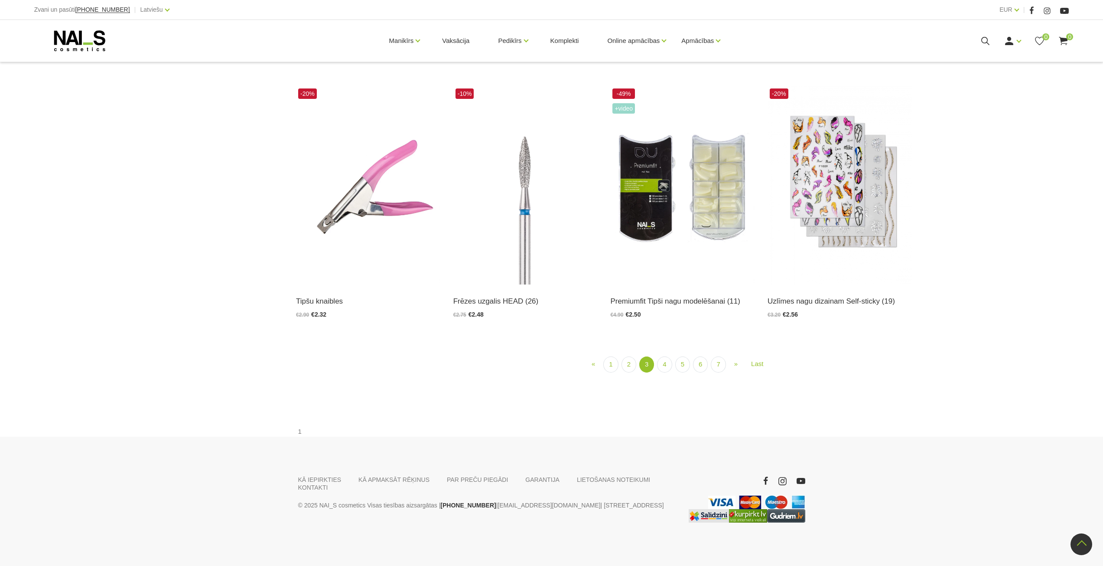
scroll to position [1233, 0]
click at [666, 366] on link "4" at bounding box center [664, 364] width 15 height 16
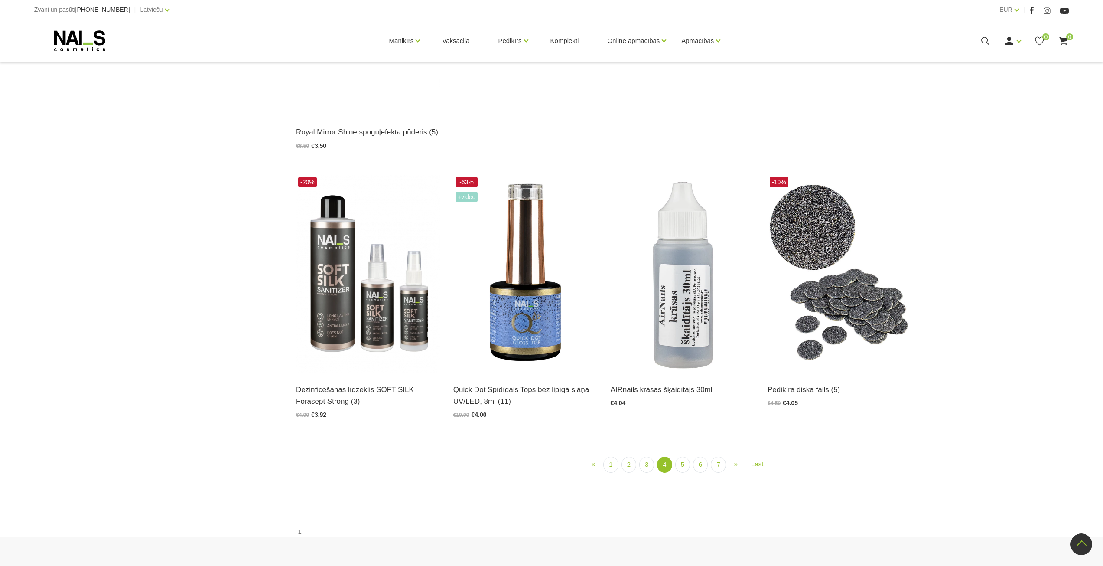
scroll to position [1184, 0]
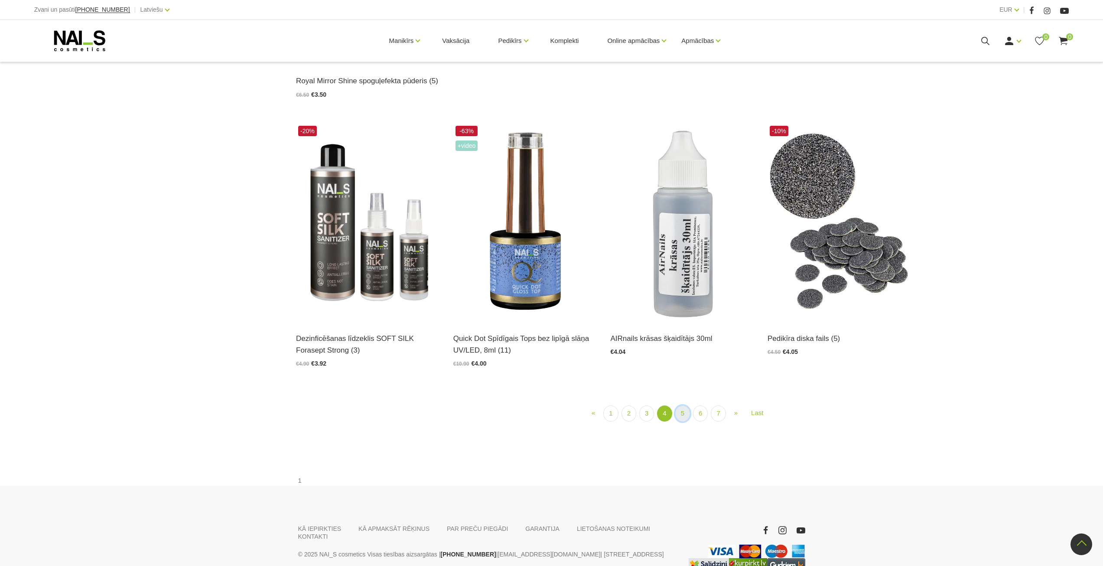
click at [683, 421] on link "5" at bounding box center [682, 413] width 15 height 16
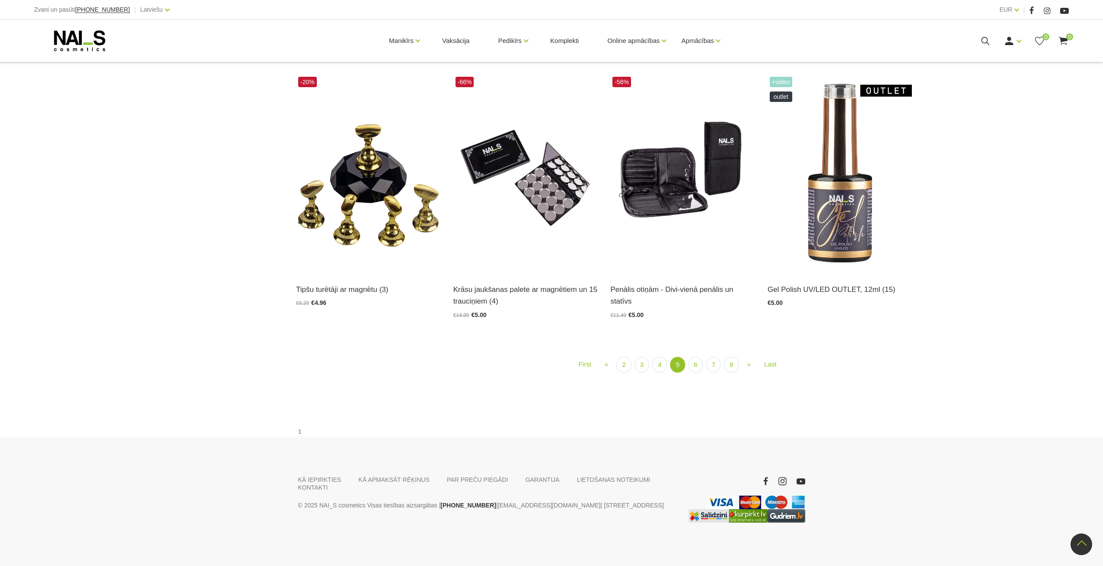
scroll to position [1269, 0]
click at [694, 367] on link "6" at bounding box center [695, 365] width 15 height 16
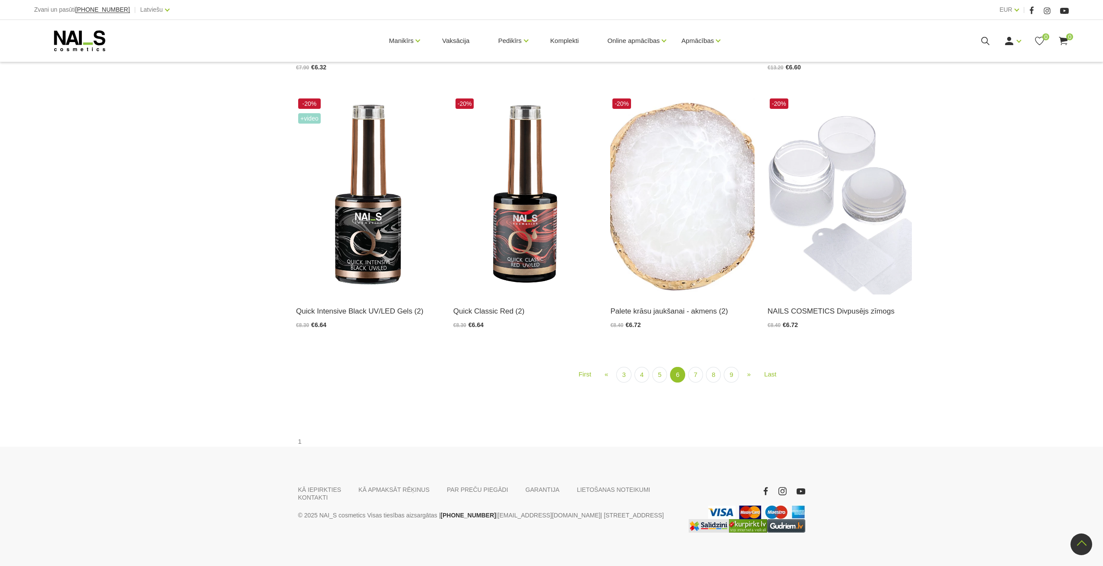
scroll to position [1269, 0]
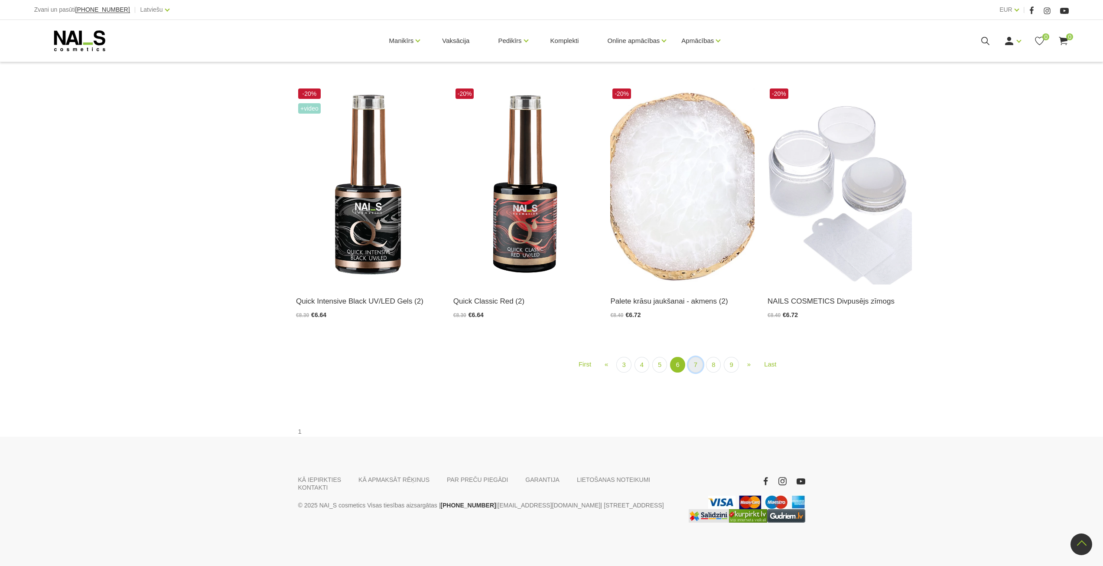
click at [697, 370] on link "7" at bounding box center [695, 365] width 15 height 16
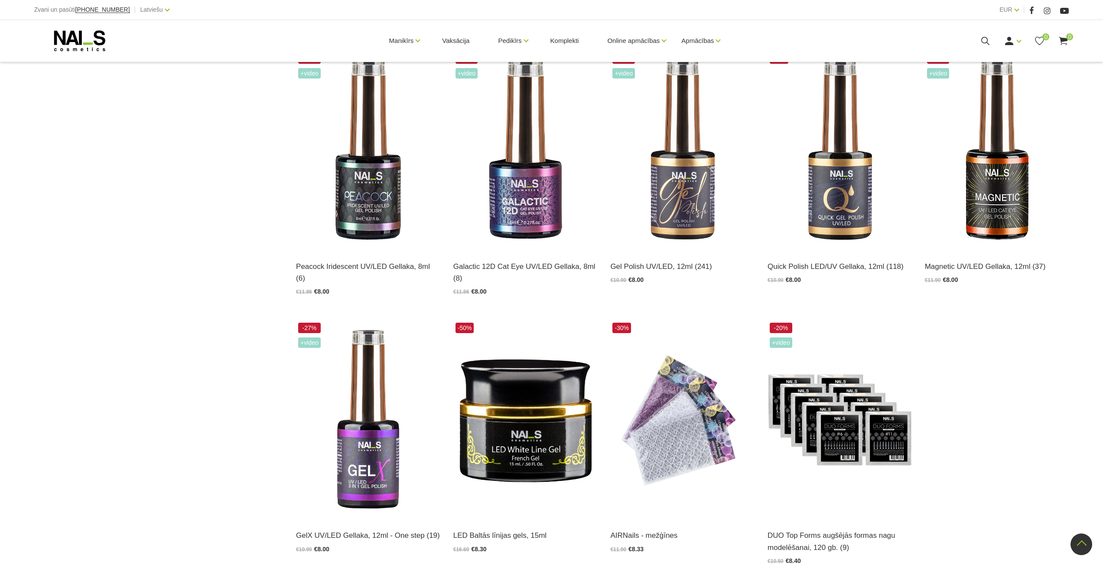
scroll to position [1184, 0]
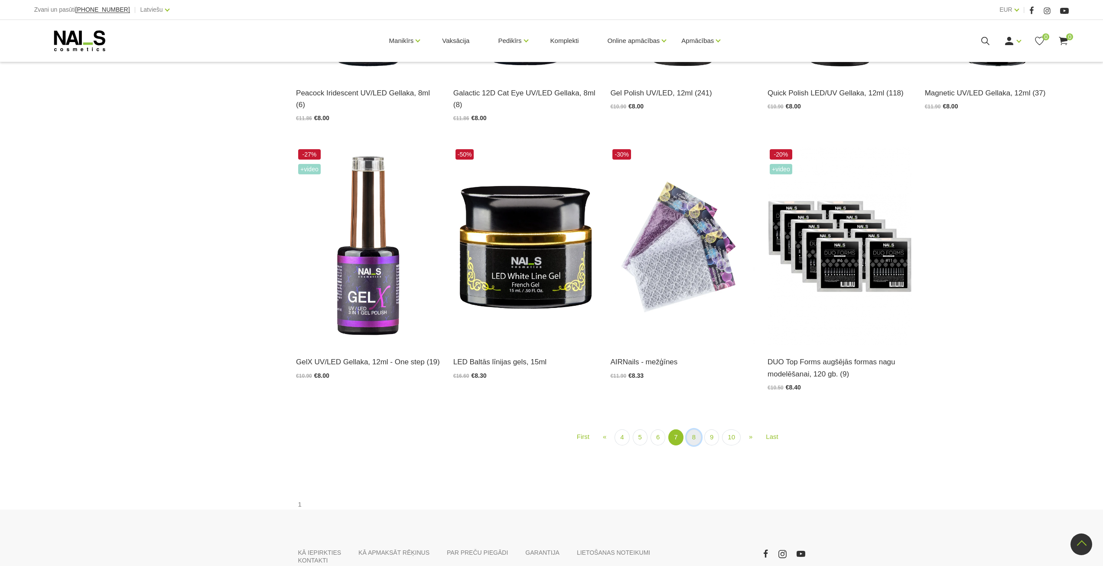
click at [691, 445] on link "8" at bounding box center [693, 437] width 15 height 16
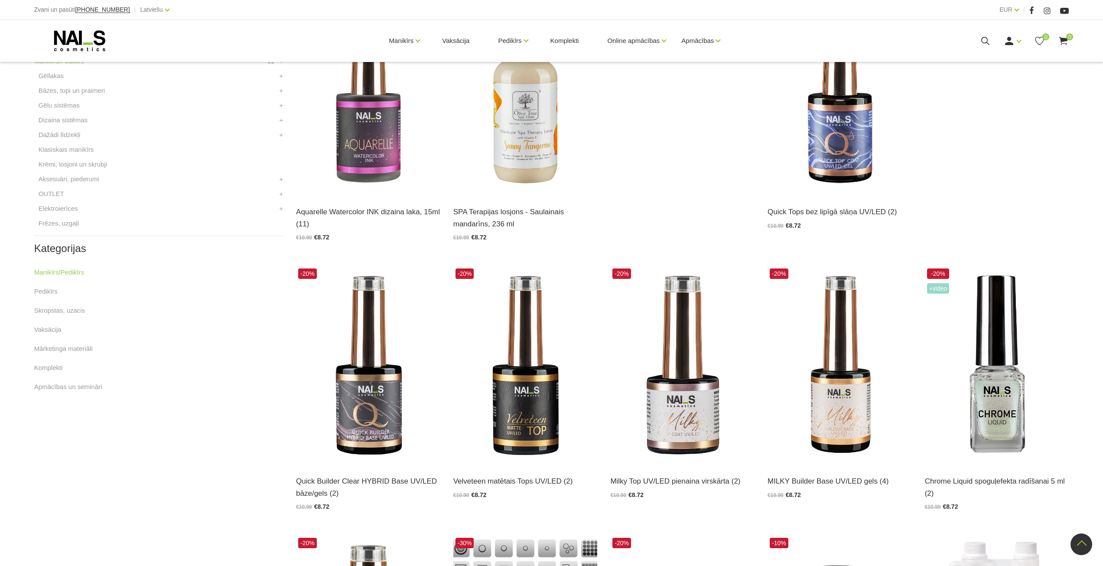
scroll to position [361, 0]
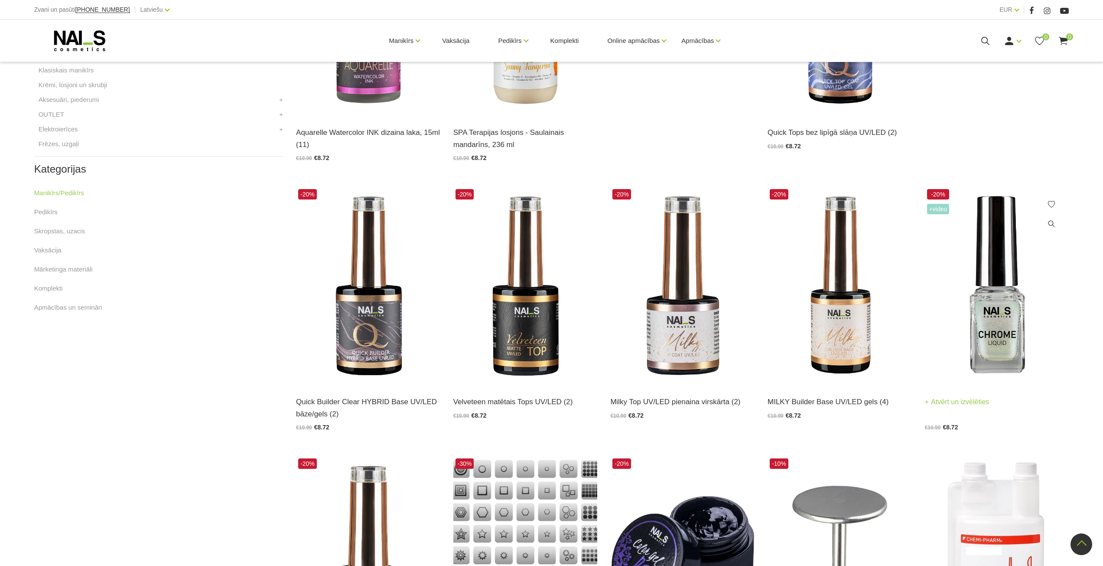
click at [1002, 339] on img at bounding box center [997, 286] width 144 height 198
click at [855, 329] on img at bounding box center [839, 286] width 144 height 198
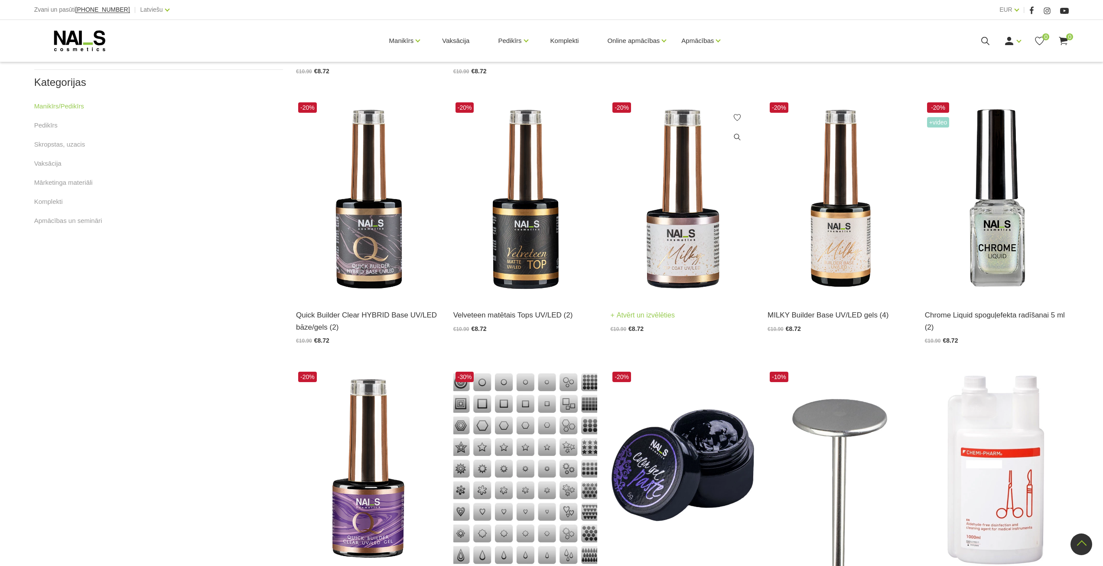
click at [689, 249] on img at bounding box center [682, 199] width 144 height 198
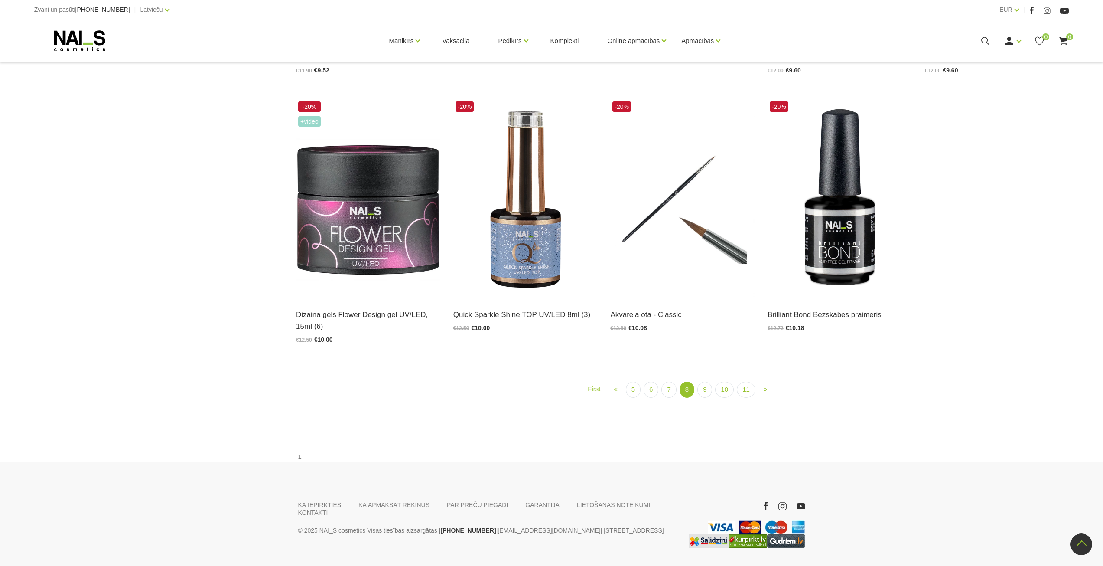
scroll to position [1269, 0]
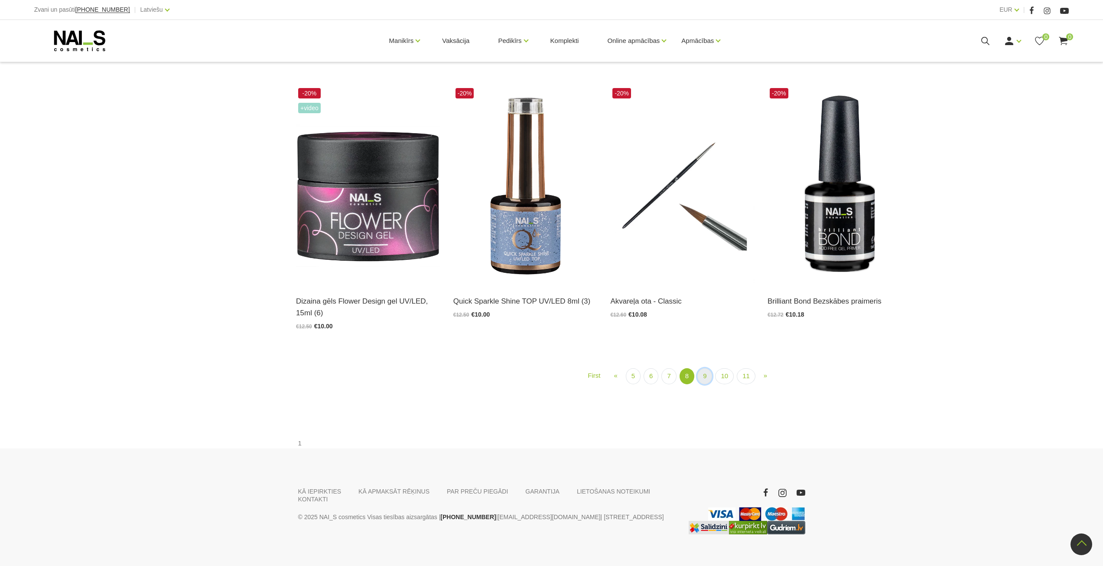
click at [705, 368] on link "9" at bounding box center [704, 376] width 15 height 16
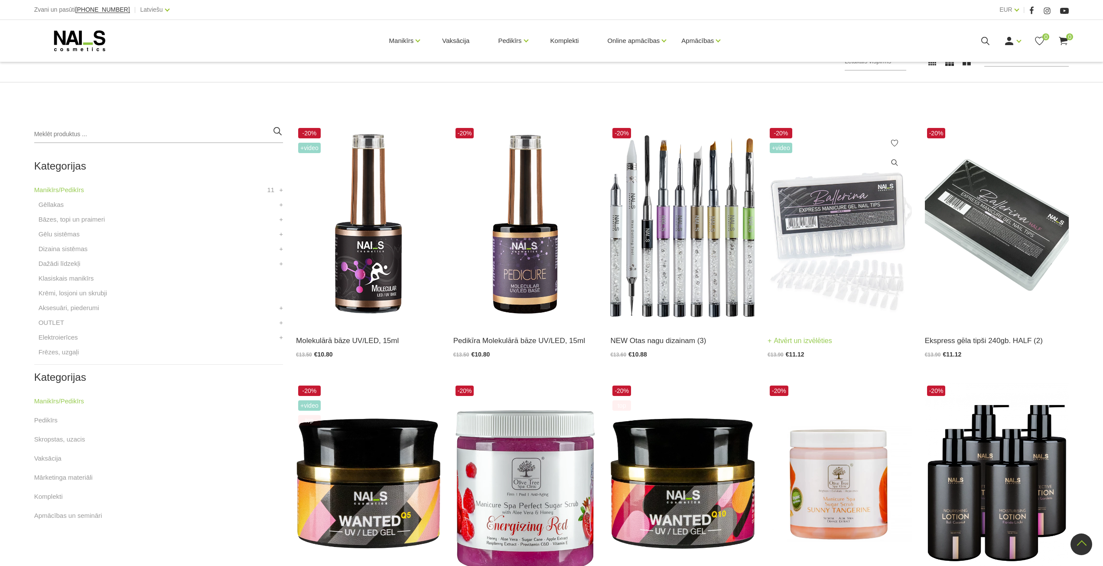
scroll to position [144, 0]
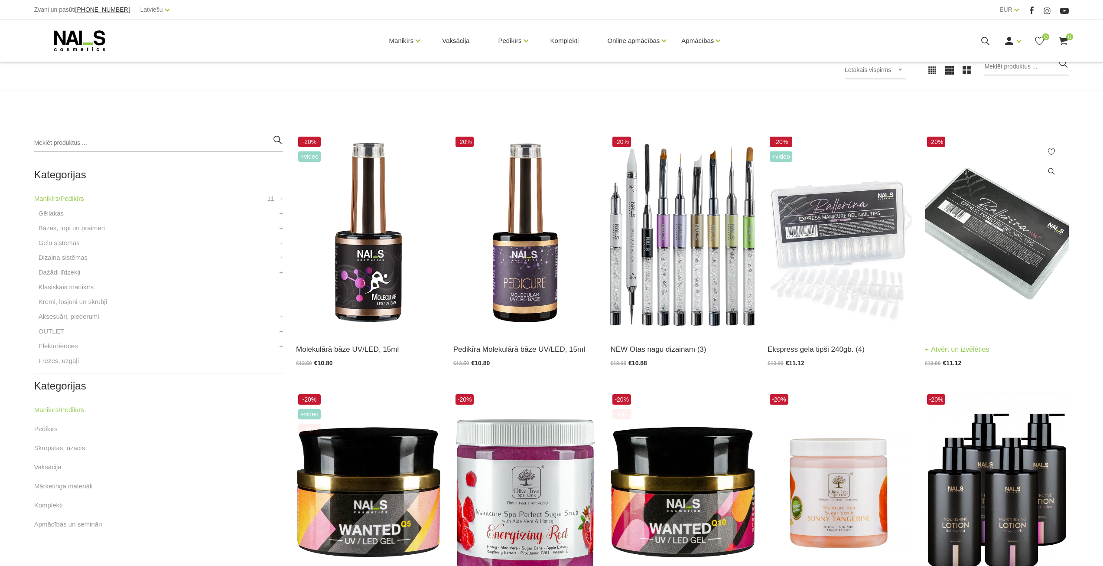
click at [1021, 240] on img at bounding box center [997, 233] width 144 height 198
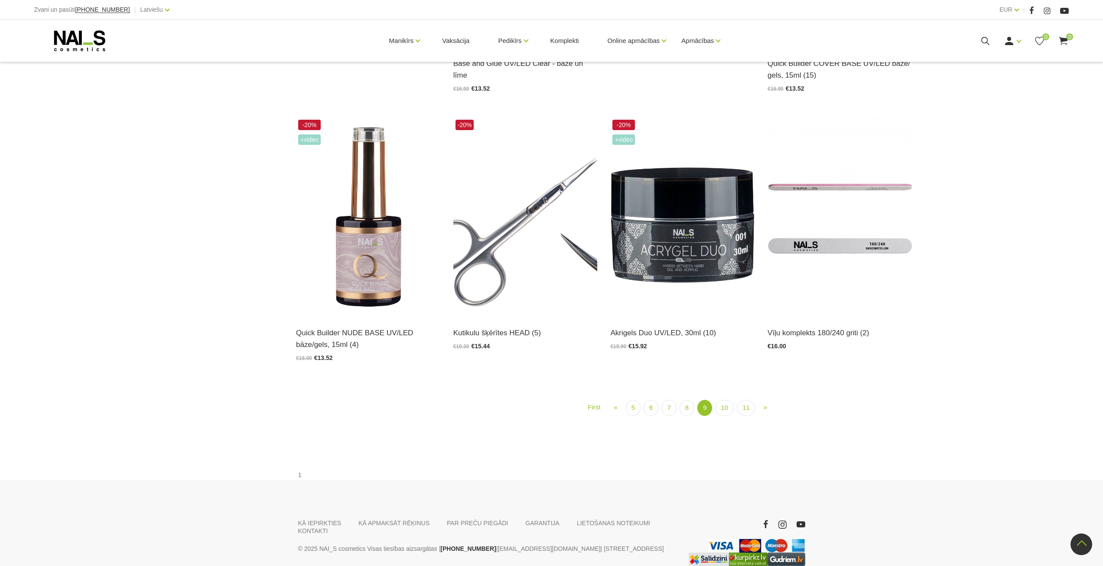
scroll to position [1269, 0]
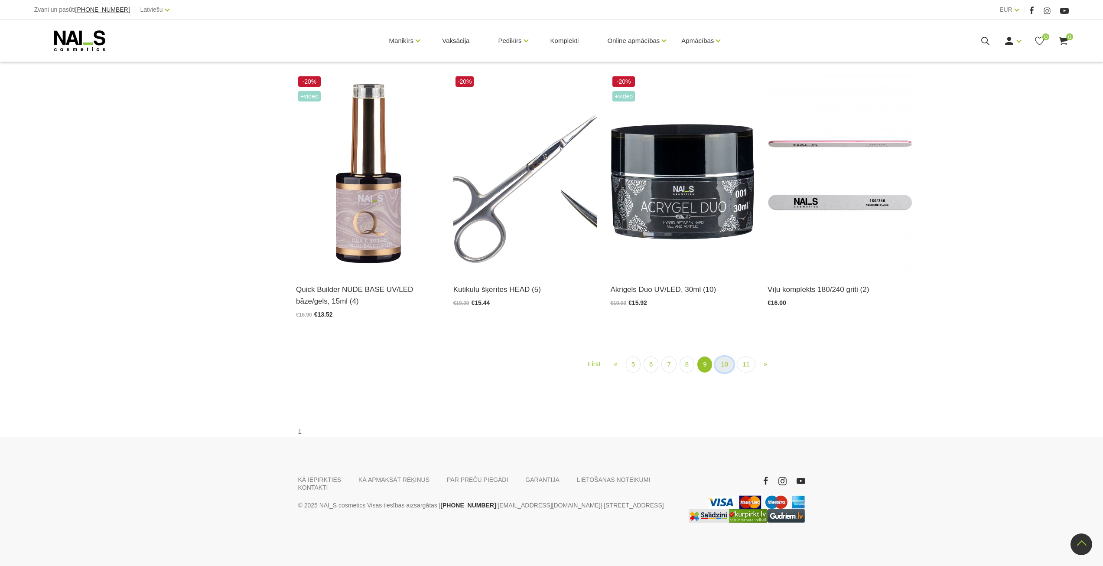
click at [726, 367] on link "10" at bounding box center [724, 364] width 19 height 16
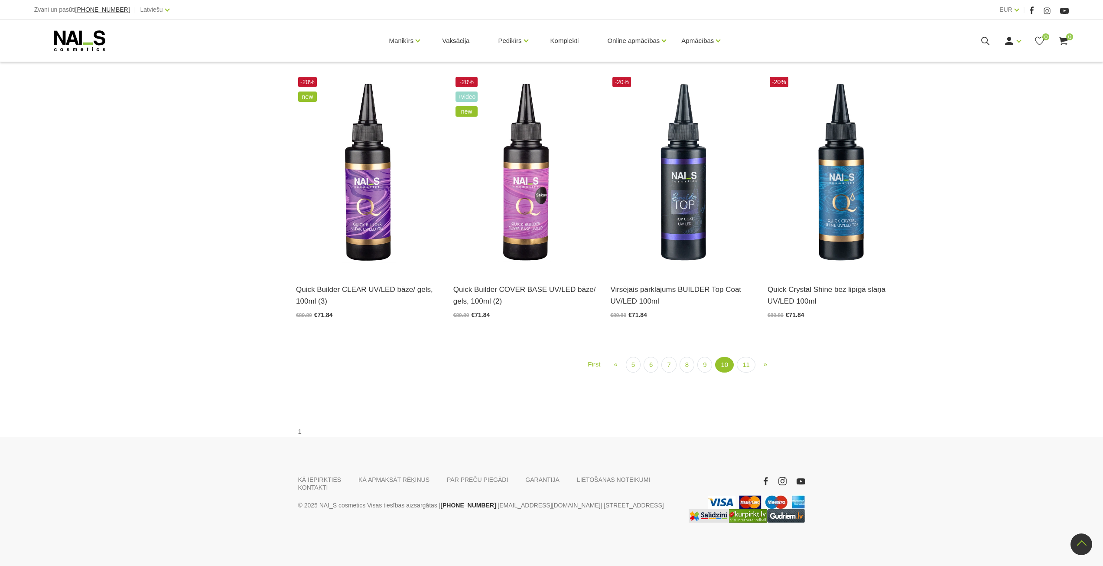
scroll to position [1228, 0]
click at [748, 373] on link "11" at bounding box center [746, 365] width 19 height 16
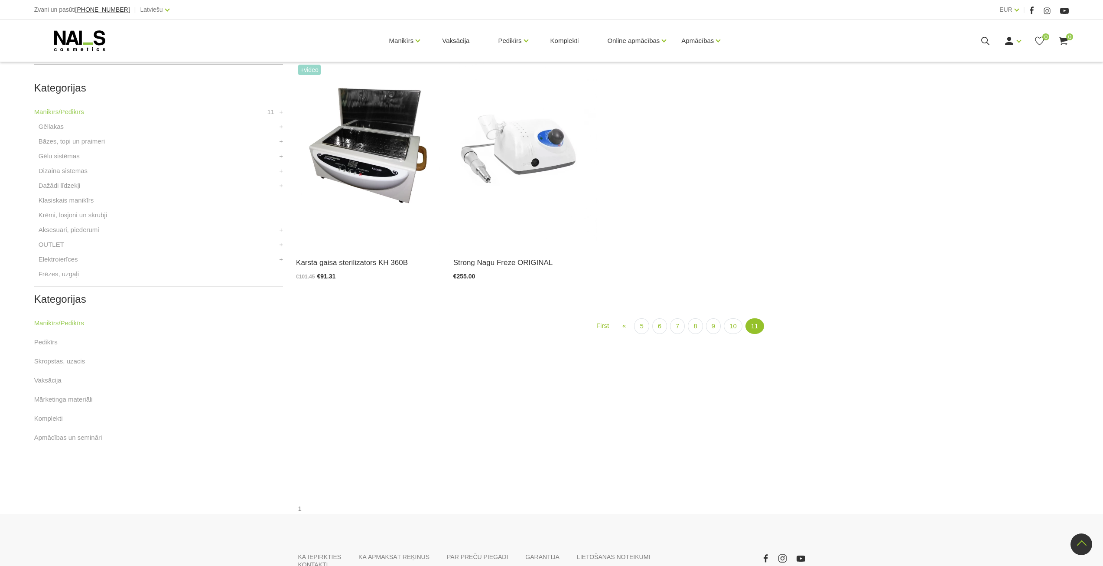
scroll to position [188, 0]
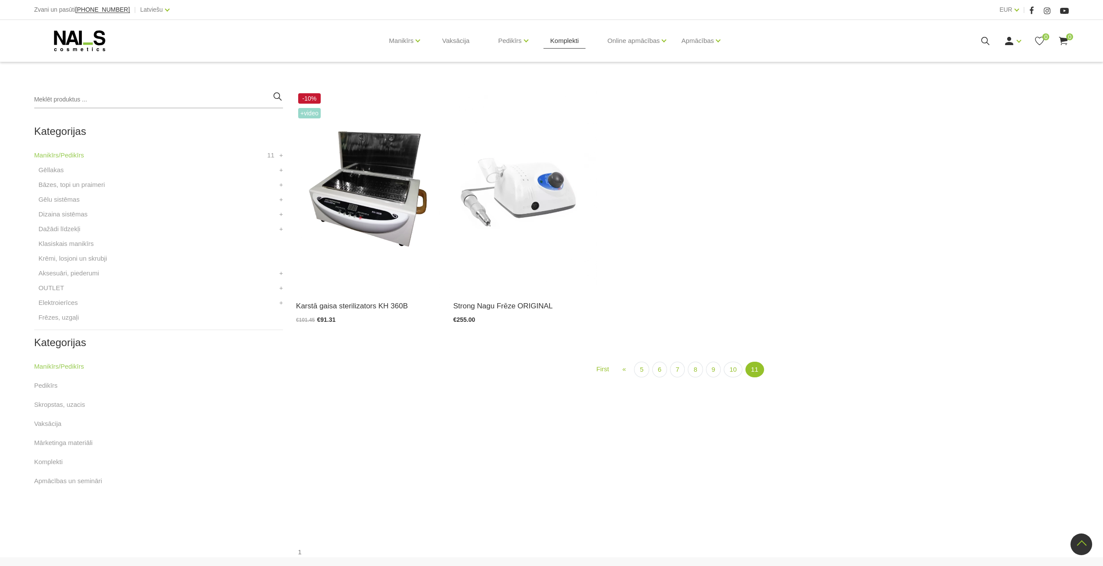
click at [562, 42] on link "Komplekti" at bounding box center [564, 41] width 42 height 42
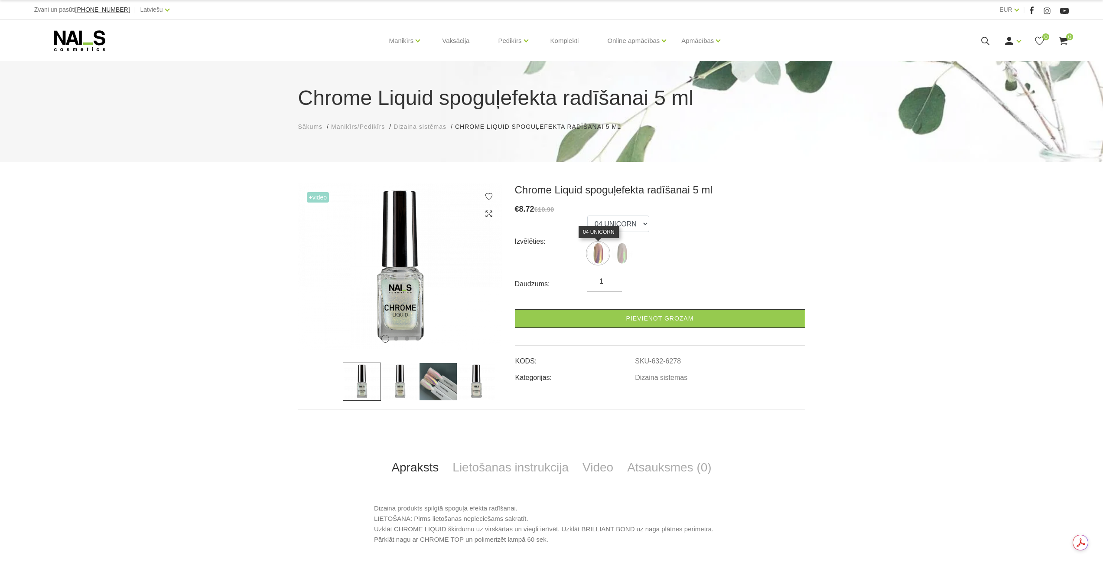
click at [598, 254] on img at bounding box center [598, 253] width 22 height 22
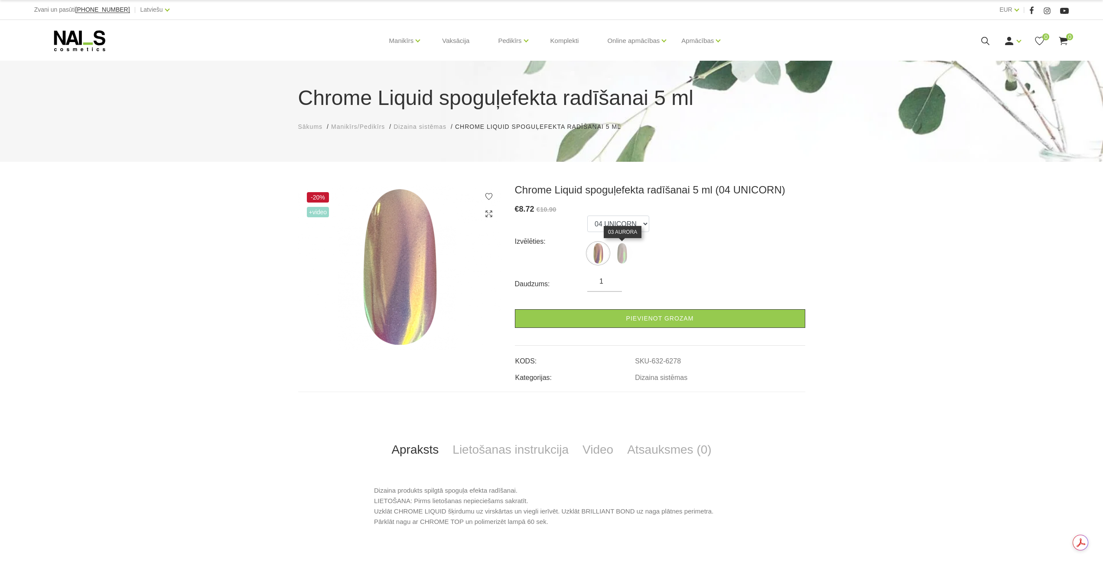
click at [620, 254] on img at bounding box center [622, 253] width 22 height 22
select select "6280"
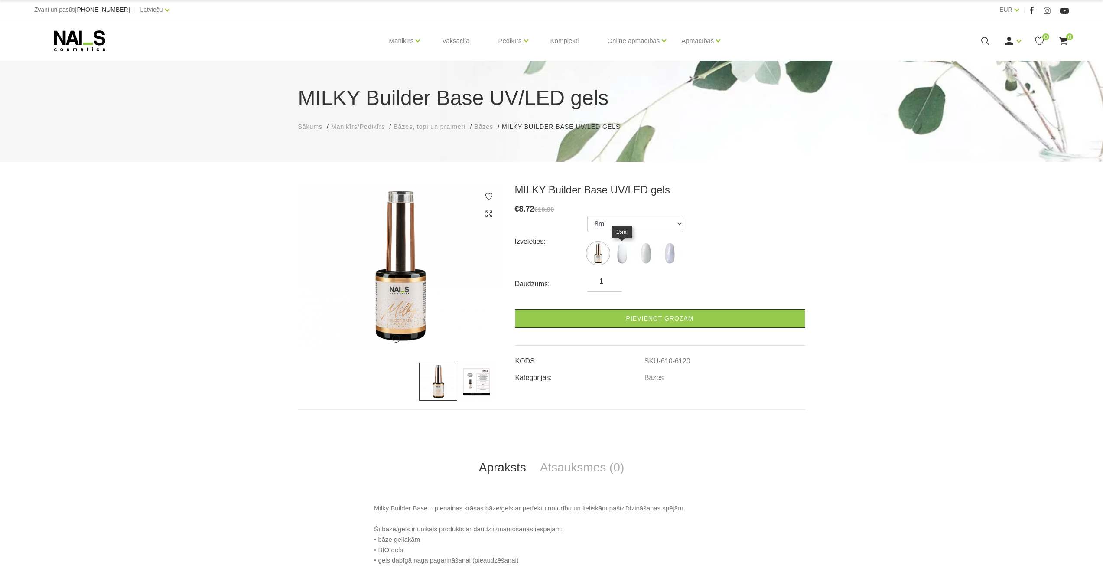
click at [623, 260] on img at bounding box center [622, 253] width 22 height 22
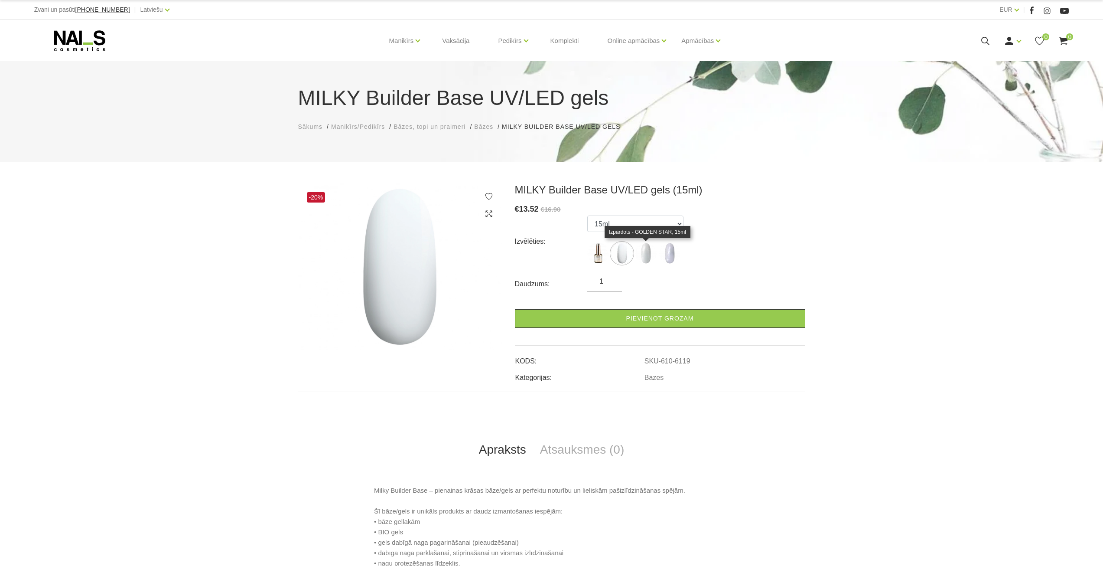
click at [646, 257] on img at bounding box center [646, 253] width 22 height 22
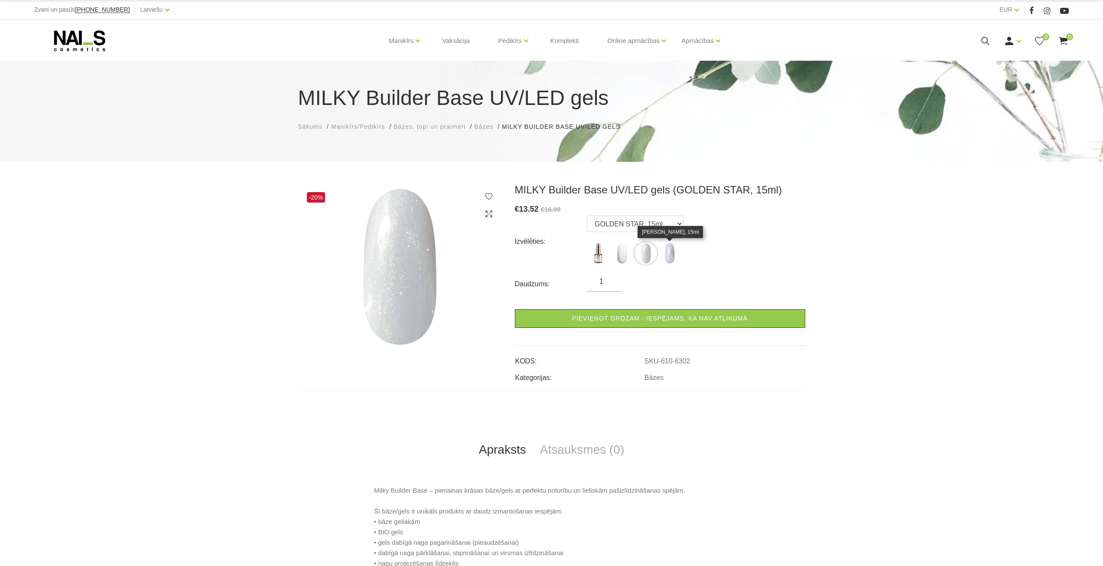
click at [667, 257] on img at bounding box center [670, 253] width 22 height 22
select select "6303"
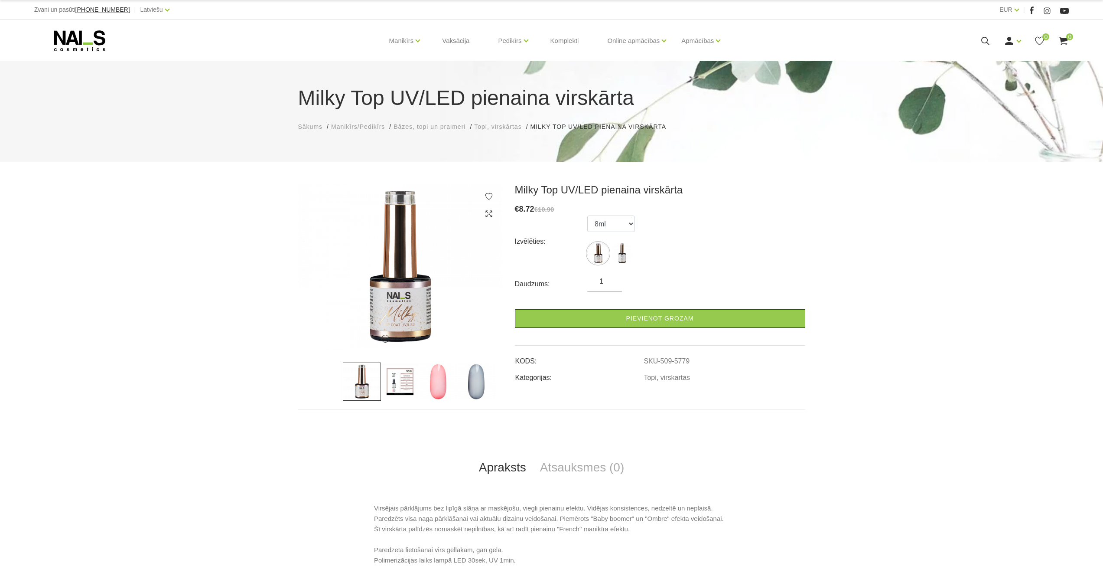
click at [448, 384] on img at bounding box center [438, 381] width 38 height 38
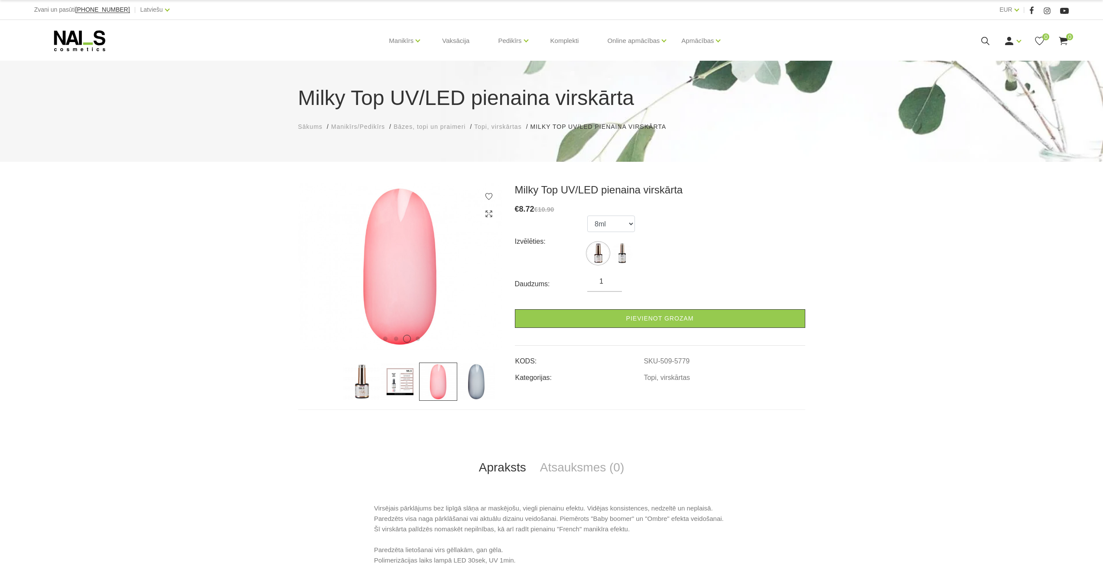
click at [485, 380] on img at bounding box center [476, 381] width 38 height 38
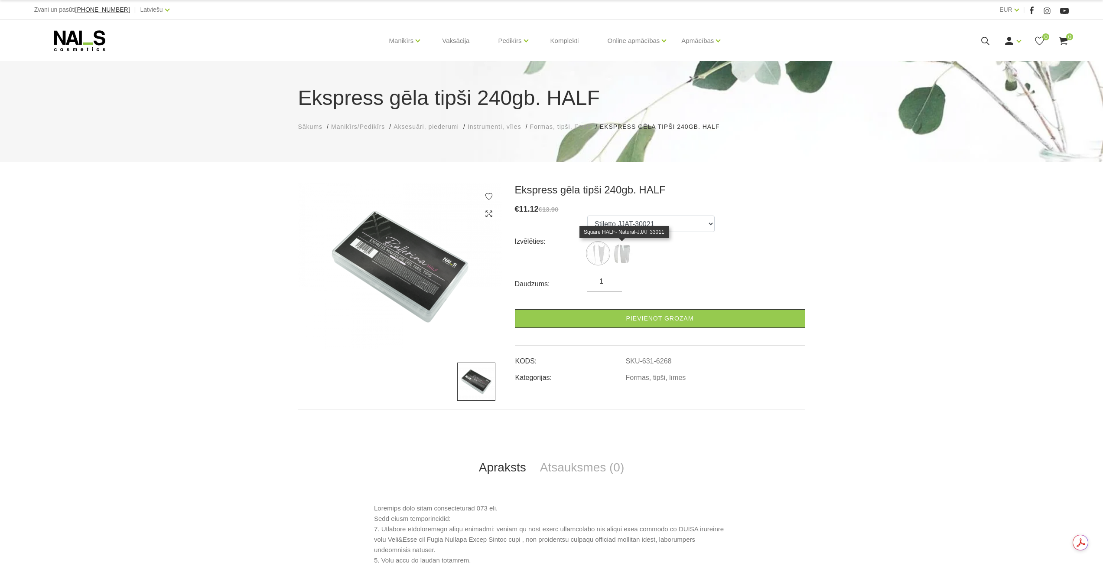
click at [623, 254] on img at bounding box center [622, 253] width 22 height 22
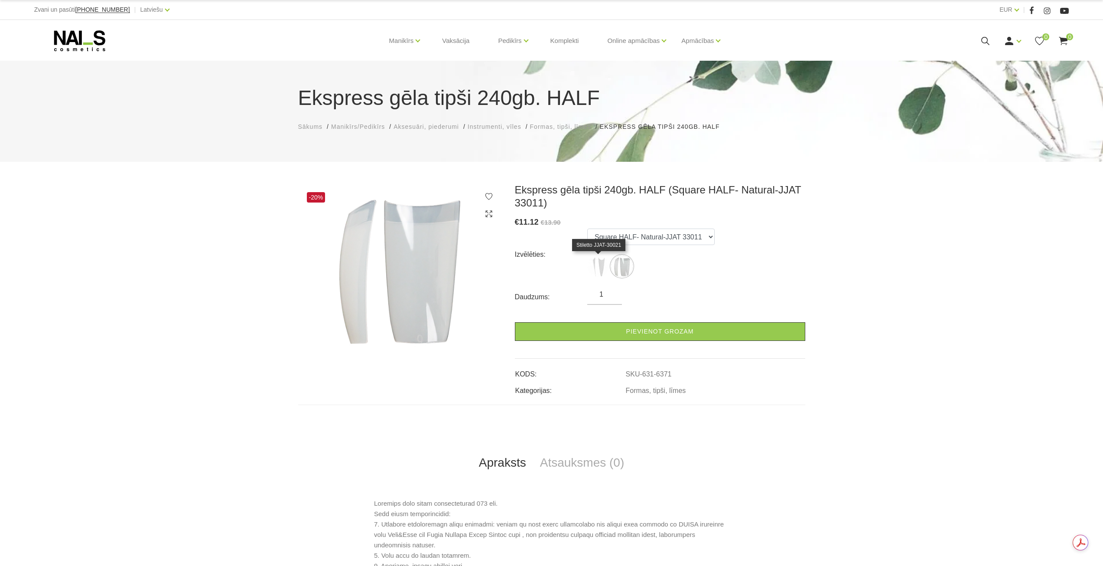
click at [601, 271] on img at bounding box center [598, 266] width 22 height 22
select select "6268"
